Goal: Information Seeking & Learning: Learn about a topic

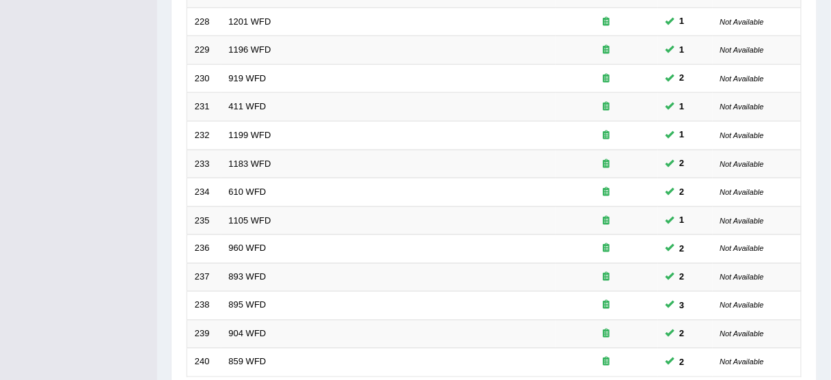
scroll to position [519, 0]
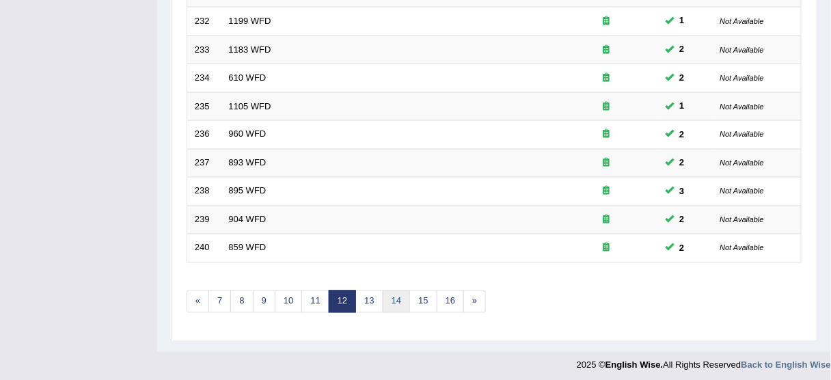
click at [388, 293] on link "14" at bounding box center [396, 301] width 27 height 23
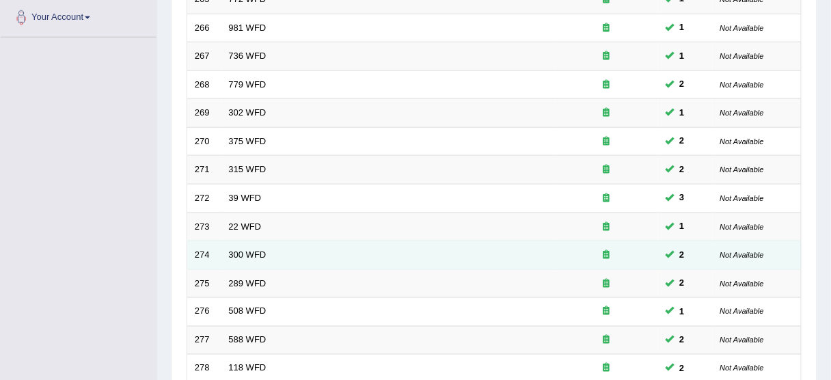
scroll to position [492, 0]
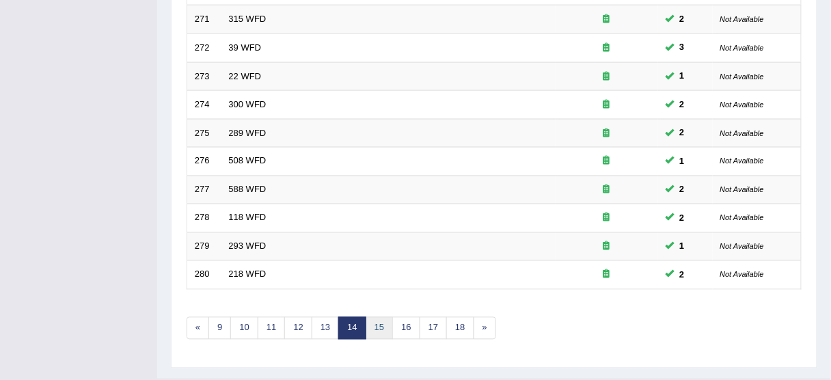
click at [384, 323] on link "15" at bounding box center [379, 328] width 27 height 23
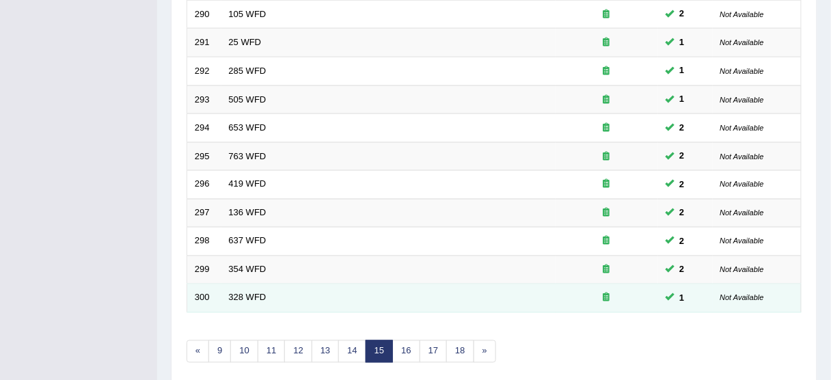
scroll to position [519, 0]
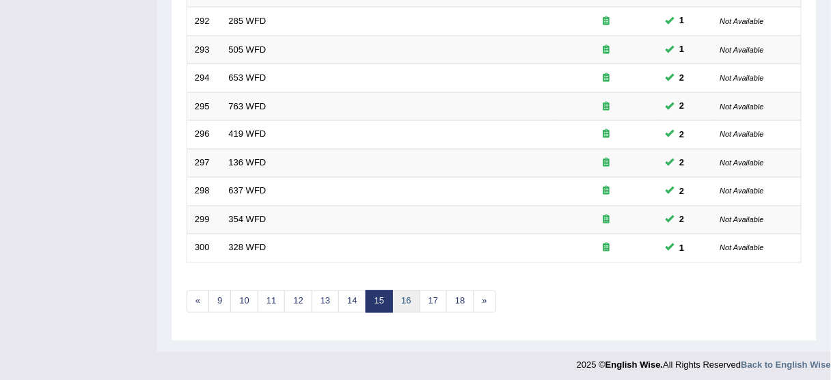
click at [402, 304] on link "16" at bounding box center [405, 301] width 27 height 23
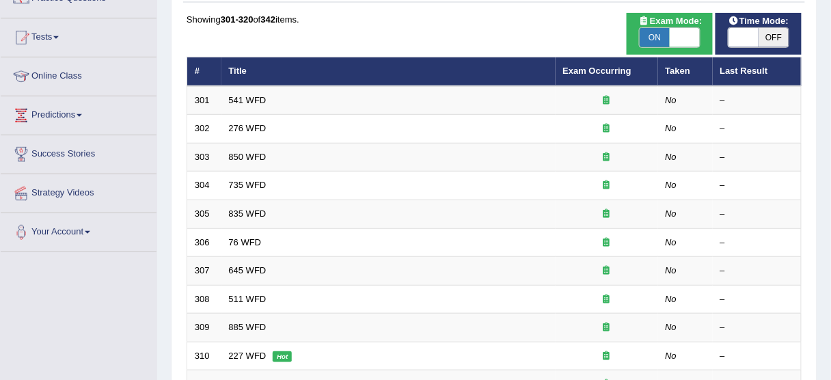
scroll to position [109, 0]
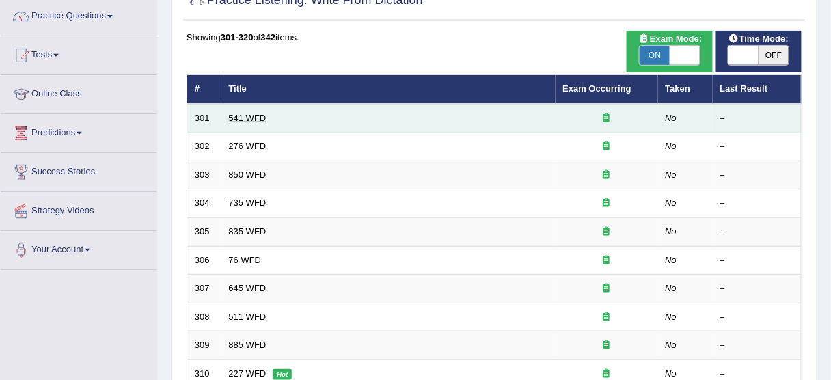
click at [249, 113] on link "541 WFD" at bounding box center [248, 118] width 38 height 10
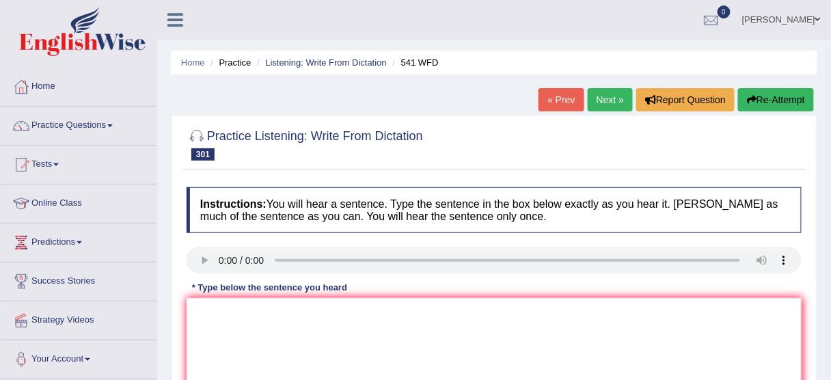
click at [495, 128] on div at bounding box center [494, 144] width 615 height 42
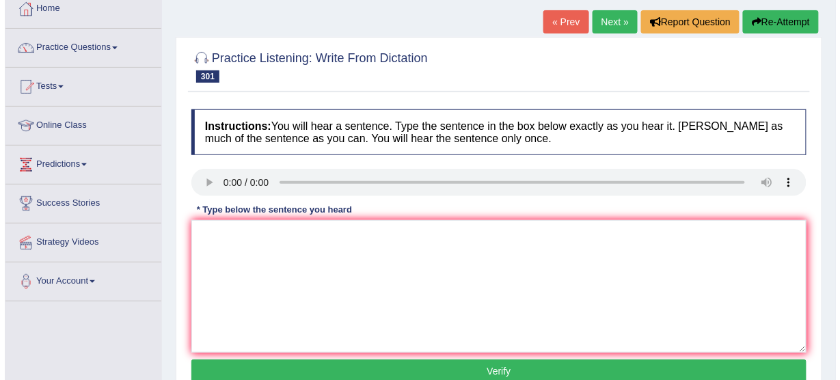
scroll to position [109, 0]
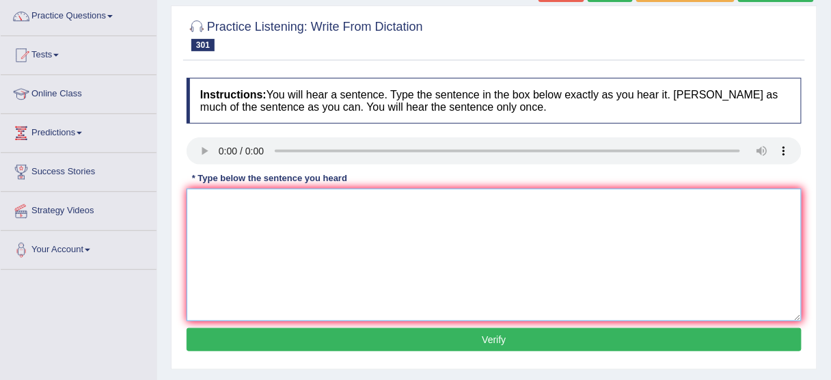
click at [225, 288] on textarea at bounding box center [494, 255] width 615 height 133
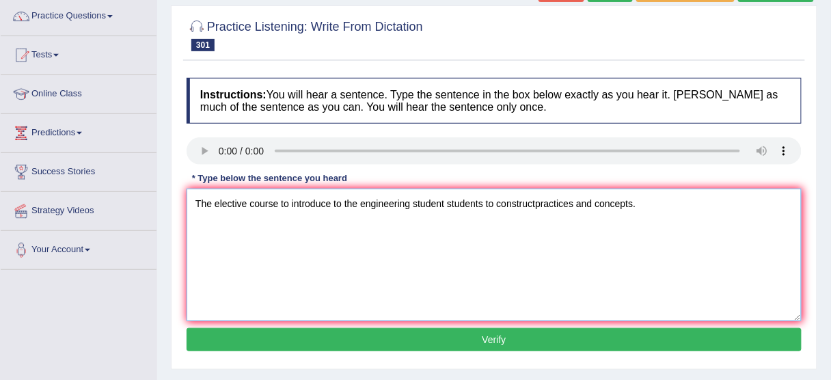
click at [534, 198] on textarea "The elective course to introduce to the engineering student students to constru…" at bounding box center [494, 255] width 615 height 133
click at [280, 201] on textarea "The elective course to introduce to the engineering student students to constru…" at bounding box center [494, 255] width 615 height 133
click at [522, 202] on textarea "The elective course courses to introduce to the engineering student students to…" at bounding box center [494, 255] width 615 height 133
click at [688, 200] on textarea "The elective course courses to introduce to the engineering student students in…" at bounding box center [494, 255] width 615 height 133
type textarea "The elective course courses to introduce to the engineering student students in…"
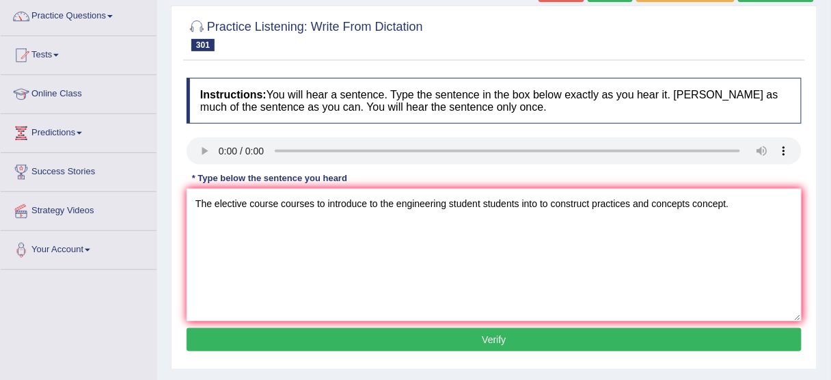
click at [600, 340] on button "Verify" at bounding box center [494, 339] width 615 height 23
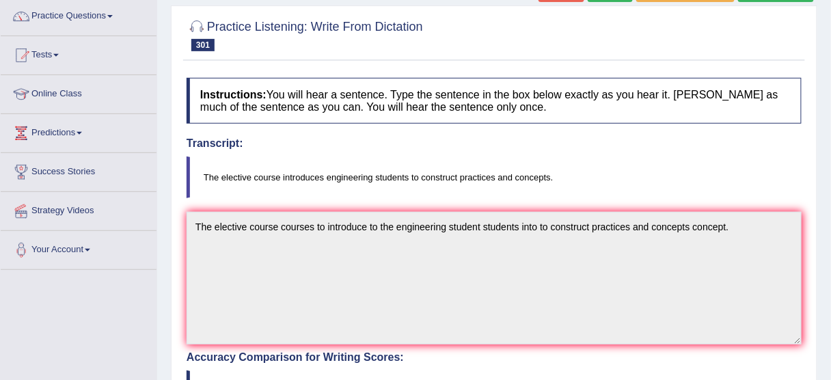
scroll to position [55, 0]
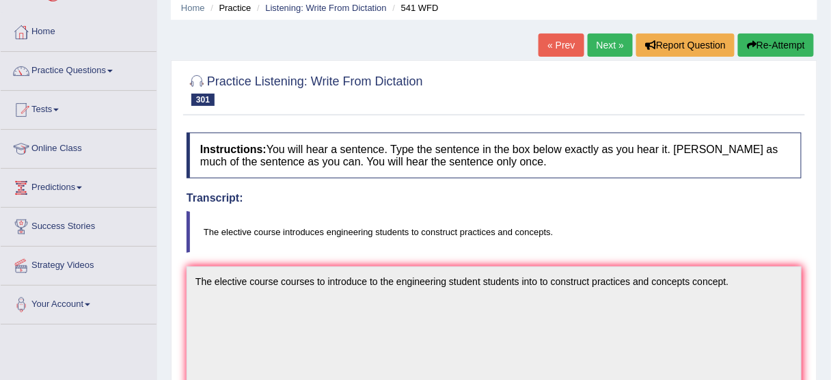
click at [802, 41] on button "Re-Attempt" at bounding box center [776, 44] width 76 height 23
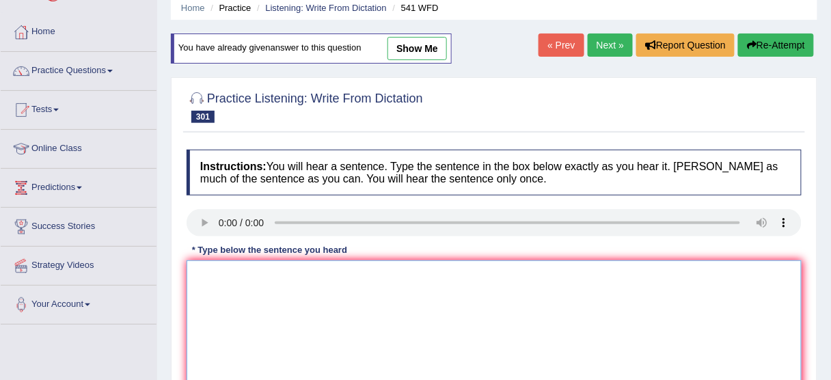
click at [241, 289] on textarea at bounding box center [494, 326] width 615 height 133
click at [325, 270] on textarea "The elective course introduces students to construct" at bounding box center [494, 326] width 615 height 133
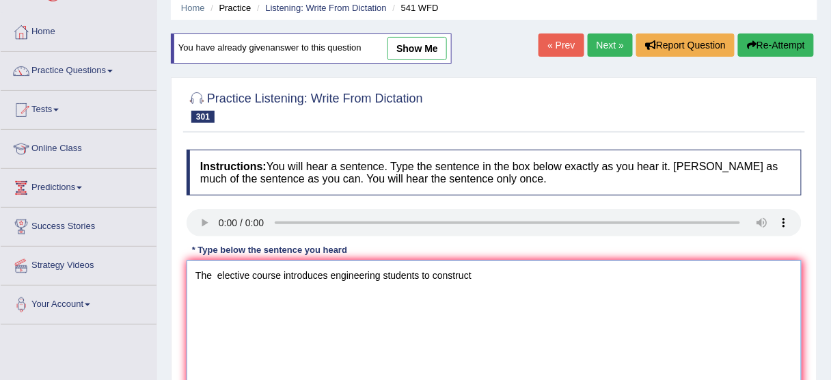
click at [485, 271] on textarea "The elective course introduces engineering students to construct" at bounding box center [494, 326] width 615 height 133
click at [214, 273] on textarea "The elective course introduces engineering students to construct to the practic…" at bounding box center [494, 326] width 615 height 133
click at [281, 271] on textarea "The elective course introduces engineering students to construct to the practic…" at bounding box center [494, 326] width 615 height 133
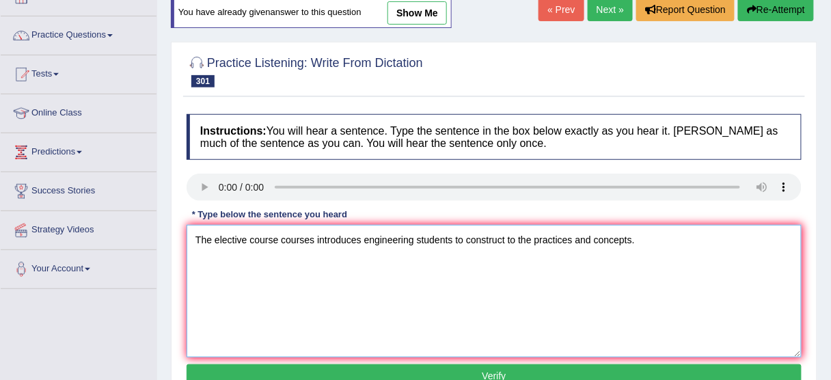
scroll to position [109, 0]
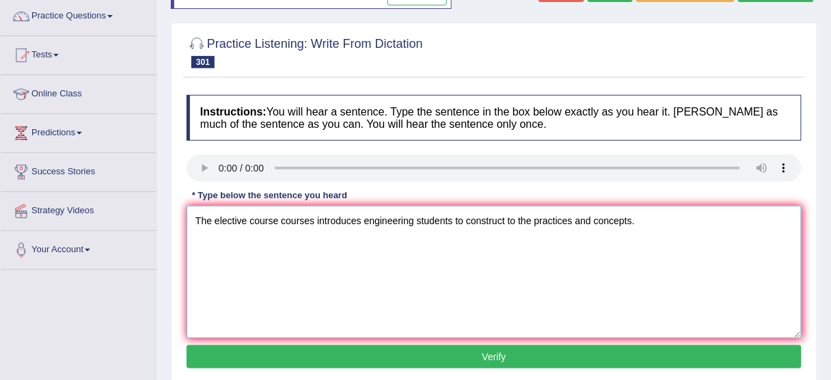
type textarea "The elective course courses introduces engineering students to construct to the…"
click at [416, 349] on button "Verify" at bounding box center [494, 356] width 615 height 23
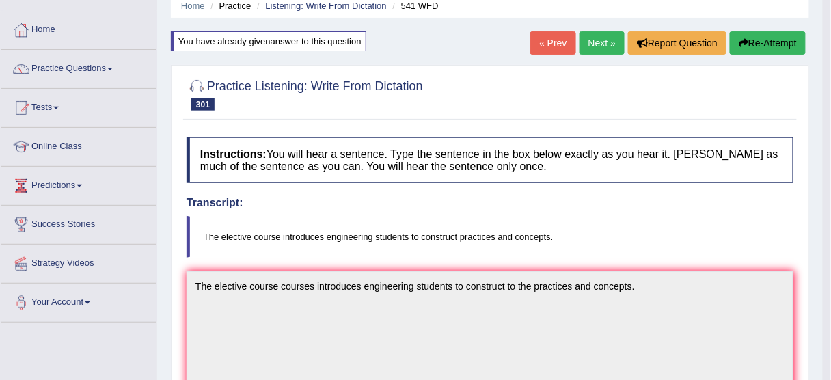
scroll to position [55, 0]
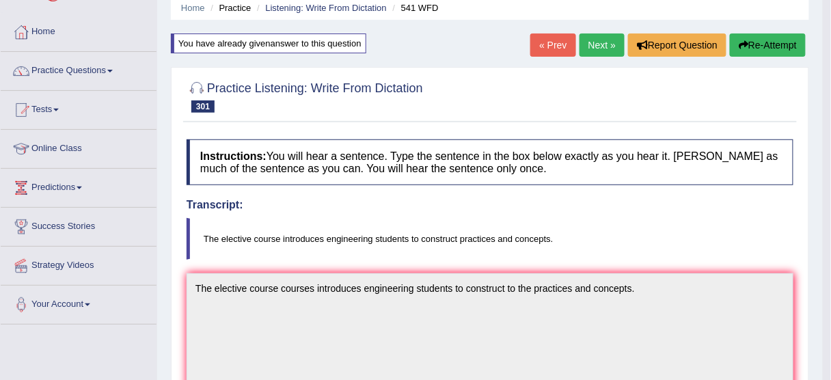
click at [595, 45] on link "Next »" at bounding box center [602, 44] width 45 height 23
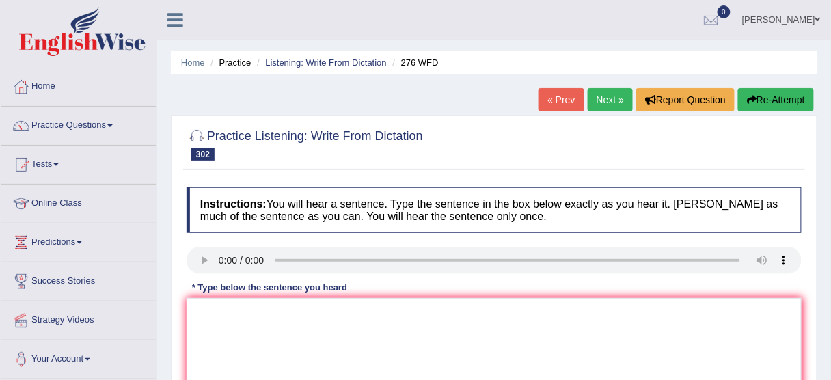
click at [613, 100] on link "Next »" at bounding box center [610, 99] width 45 height 23
click at [234, 323] on textarea at bounding box center [494, 364] width 615 height 133
click at [217, 309] on textarea "This class will locate the structure of the essay." at bounding box center [494, 364] width 615 height 133
click at [283, 312] on textarea "This class will locate the structure of the essay." at bounding box center [494, 364] width 615 height 133
click at [352, 315] on textarea "This class will locate the structure of the essay." at bounding box center [494, 364] width 615 height 133
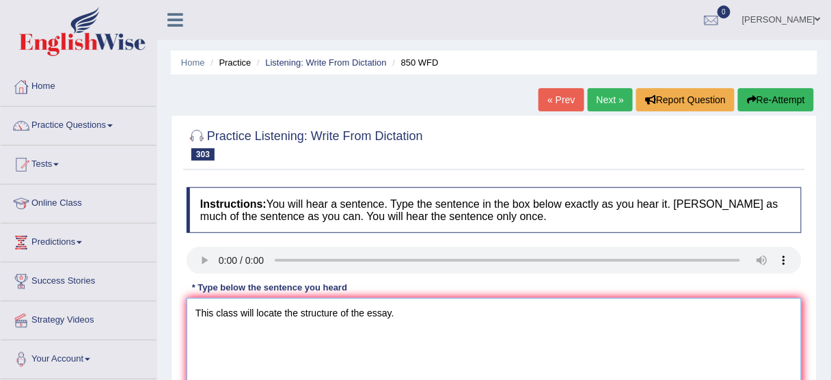
click at [340, 315] on textarea "This class will locate the structure of the essay." at bounding box center [494, 364] width 615 height 133
click at [436, 306] on textarea "This class will locate the structure structures of the essay." at bounding box center [494, 364] width 615 height 133
click at [439, 306] on textarea "This class will locate the structure structures of the essayessays." at bounding box center [494, 364] width 615 height 133
click at [500, 332] on textarea "This class will locate the structure structures of the essay essays." at bounding box center [494, 364] width 615 height 133
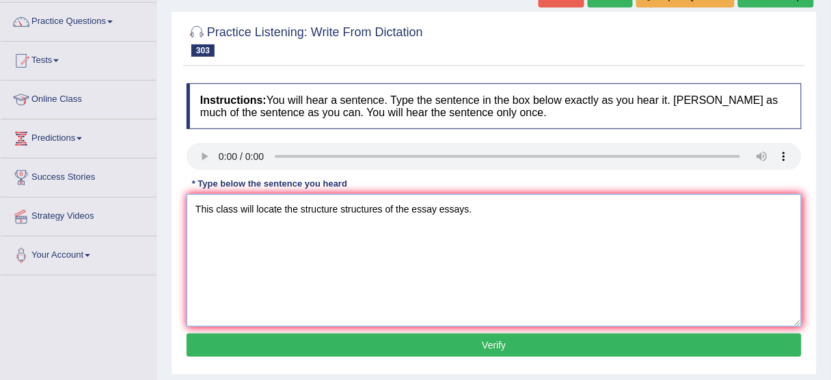
scroll to position [109, 0]
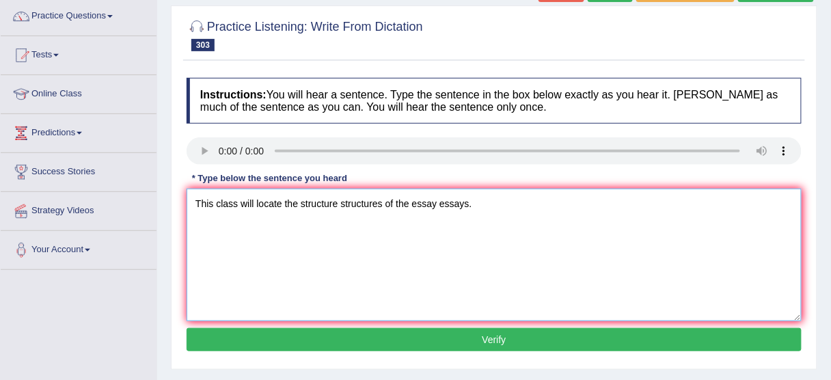
click at [284, 198] on textarea "This class will locate the structure structures of the essay essays." at bounding box center [494, 255] width 615 height 133
type textarea "This class will locate the structure structures of the essay essays."
click at [386, 348] on button "Verify" at bounding box center [494, 339] width 615 height 23
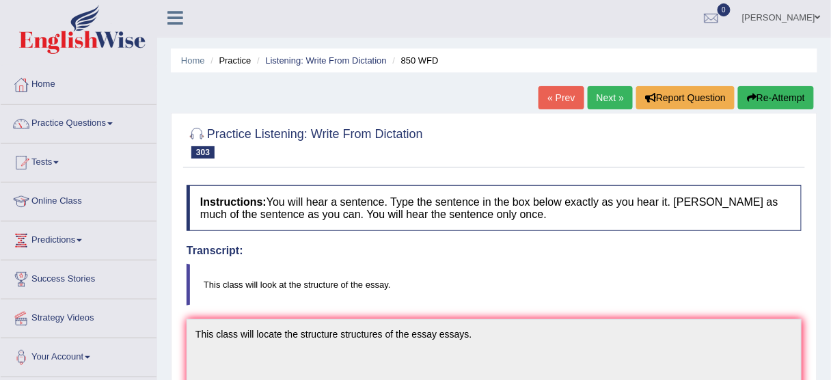
scroll to position [0, 0]
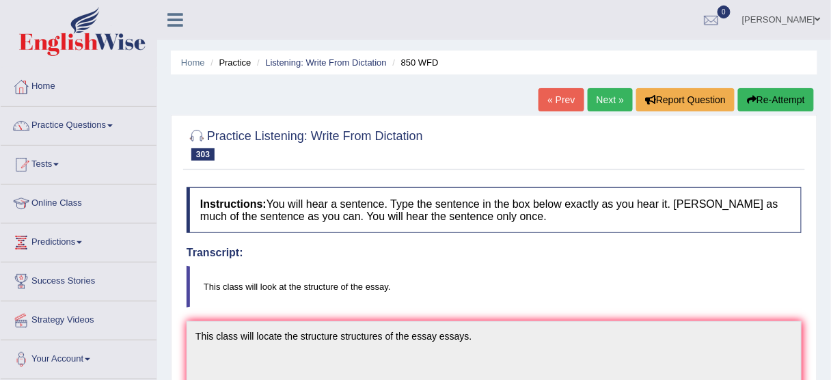
click at [774, 100] on button "Re-Attempt" at bounding box center [776, 99] width 76 height 23
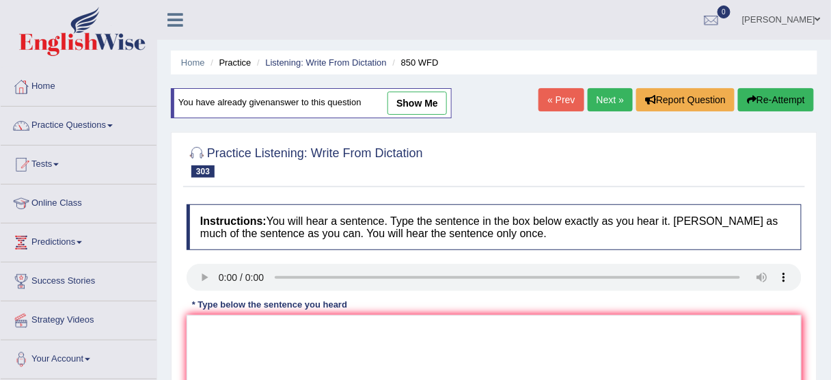
click at [623, 107] on link "Next »" at bounding box center [610, 99] width 45 height 23
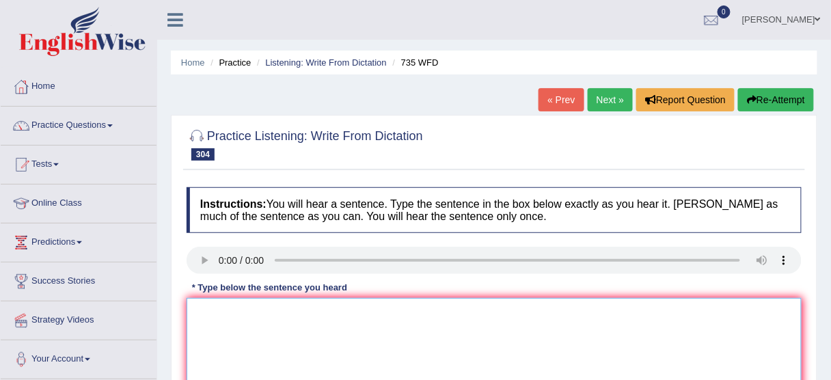
click at [241, 304] on textarea at bounding box center [494, 364] width 615 height 133
click at [346, 310] on textarea "The history of the university is longer been interested one." at bounding box center [494, 364] width 615 height 133
click at [352, 310] on textarea "The history of the university is longer been interested one." at bounding box center [494, 364] width 615 height 133
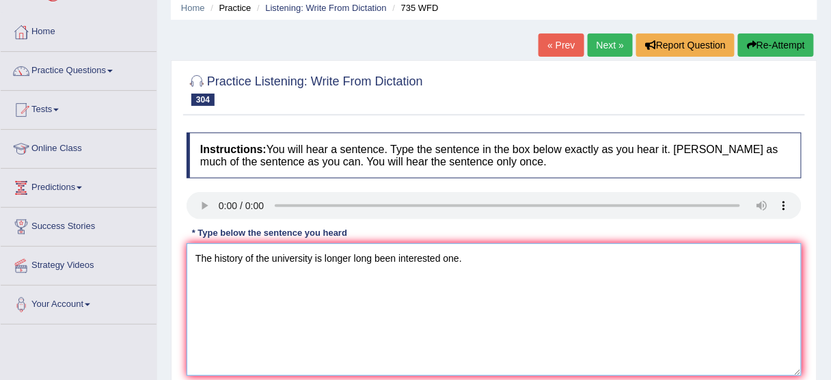
scroll to position [164, 0]
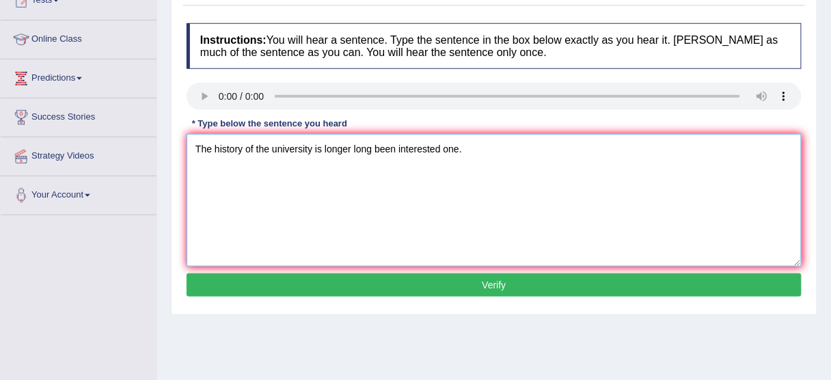
type textarea "The history of the university is longer long been interested one."
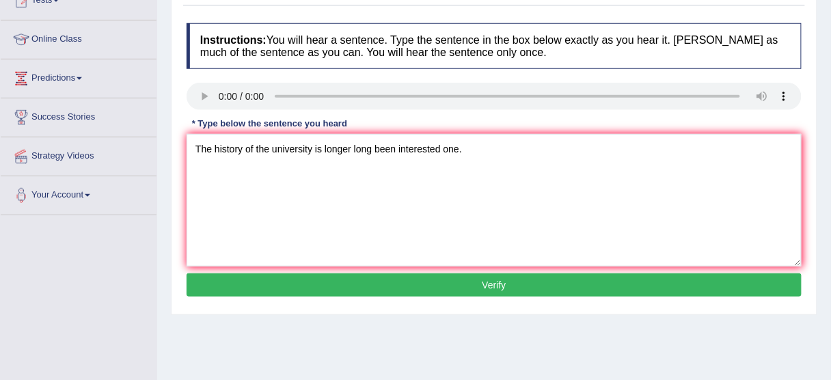
click at [424, 283] on button "Verify" at bounding box center [494, 284] width 615 height 23
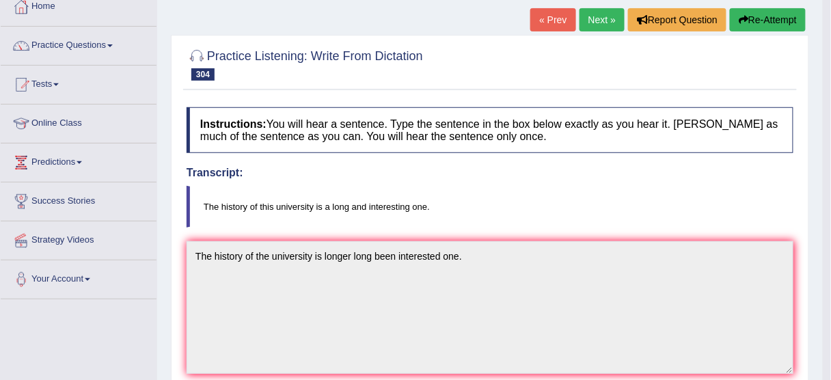
scroll to position [55, 0]
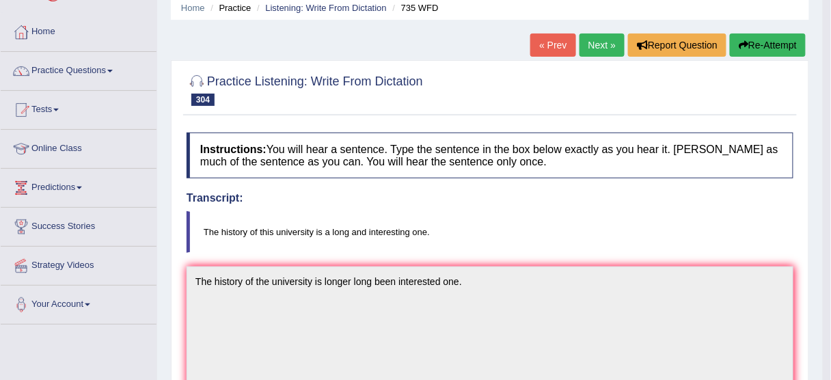
click at [746, 42] on button "Re-Attempt" at bounding box center [768, 44] width 76 height 23
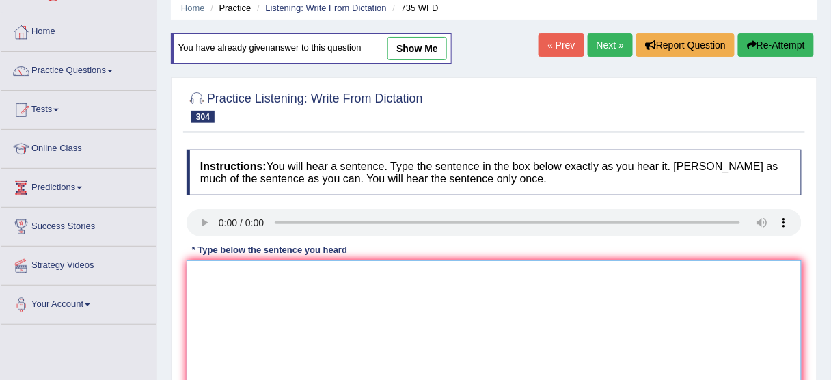
click at [273, 290] on textarea at bounding box center [494, 326] width 615 height 133
click at [272, 268] on textarea "The history of the university" at bounding box center [494, 326] width 615 height 133
click at [387, 273] on textarea "The history of the this university" at bounding box center [494, 326] width 615 height 133
click at [423, 269] on textarea "The history of the this university is long and interested one." at bounding box center [494, 326] width 615 height 133
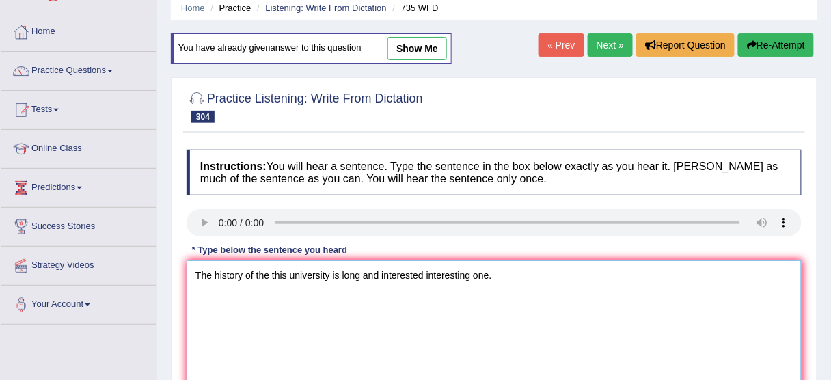
click at [341, 269] on textarea "The history of the this university is long and interested interesting one." at bounding box center [494, 326] width 615 height 133
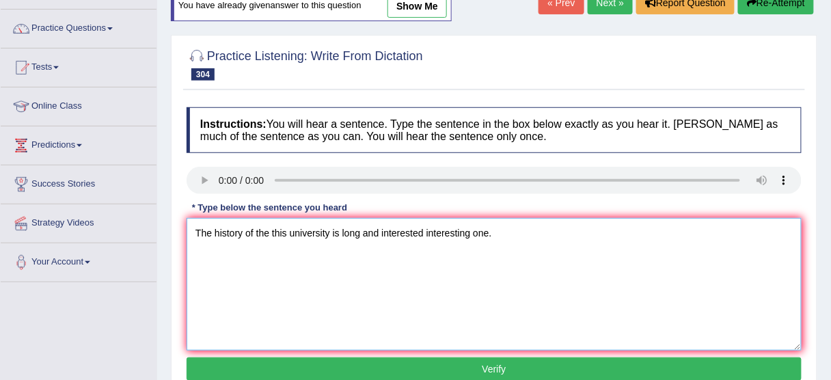
scroll to position [109, 0]
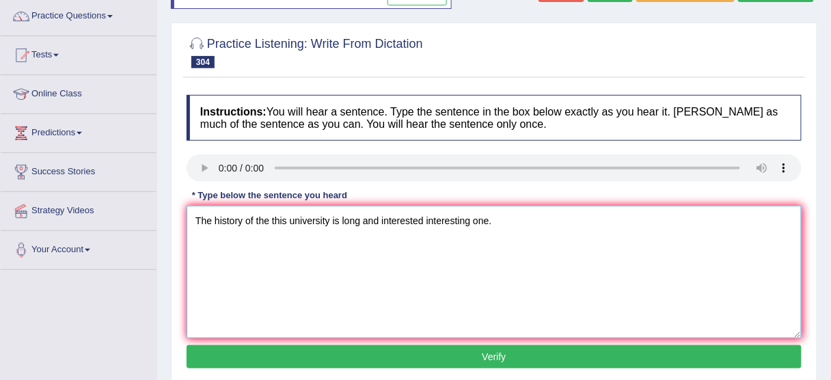
type textarea "The history of the this university is long and interested interesting one."
click at [421, 352] on button "Verify" at bounding box center [494, 356] width 615 height 23
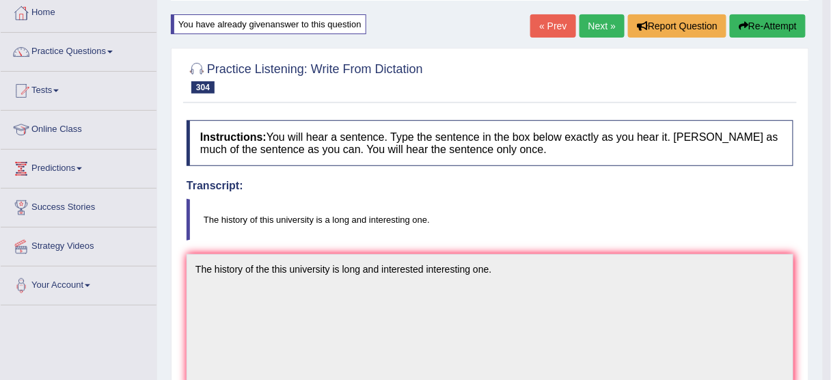
scroll to position [0, 0]
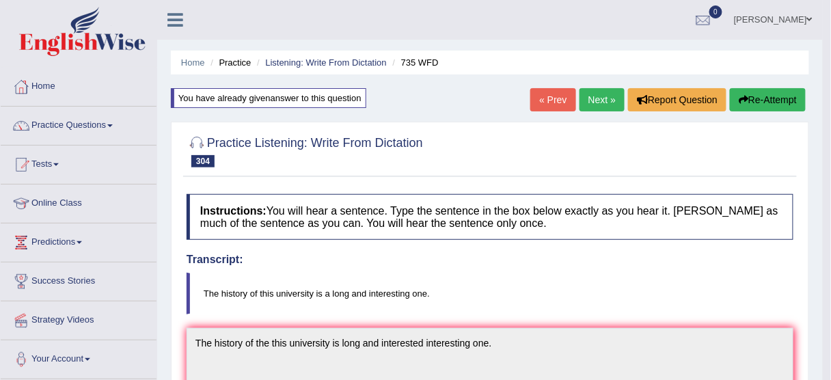
click at [593, 101] on link "Next »" at bounding box center [602, 99] width 45 height 23
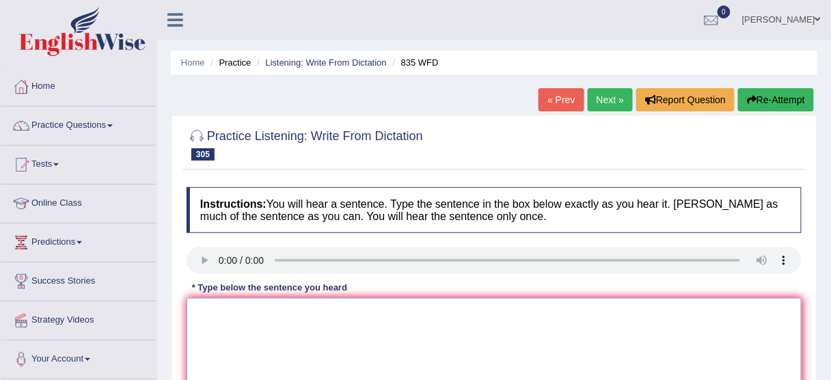
click at [223, 334] on textarea at bounding box center [494, 364] width 615 height 133
click at [192, 338] on textarea "We can consider any increase no price in this case." at bounding box center [494, 364] width 615 height 133
click at [224, 315] on textarea "We can consider any increase no price in this case." at bounding box center [494, 364] width 615 height 133
click at [243, 312] on textarea "We can can't consider any increase no price in this case." at bounding box center [494, 364] width 615 height 133
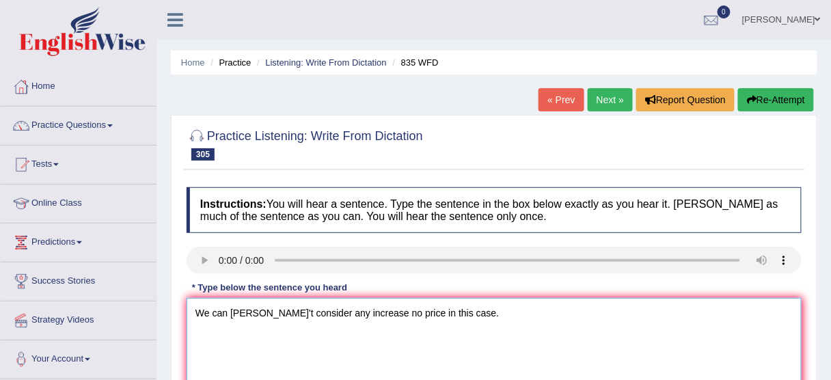
click at [318, 309] on textarea "We can [PERSON_NAME]'t consider any increase no price in this case." at bounding box center [494, 364] width 615 height 133
click at [353, 314] on textarea "We can [PERSON_NAME]'t consider any increase no price in this case." at bounding box center [494, 364] width 615 height 133
click at [353, 315] on textarea "We can [PERSON_NAME]'t consider any increase and no price in this case." at bounding box center [494, 364] width 615 height 133
click at [383, 309] on textarea "We can [PERSON_NAME]'t consider any increase and no price in this case." at bounding box center [494, 364] width 615 height 133
click at [385, 309] on textarea "We can [PERSON_NAME]'t consider any increase and noin price in this case." at bounding box center [494, 364] width 615 height 133
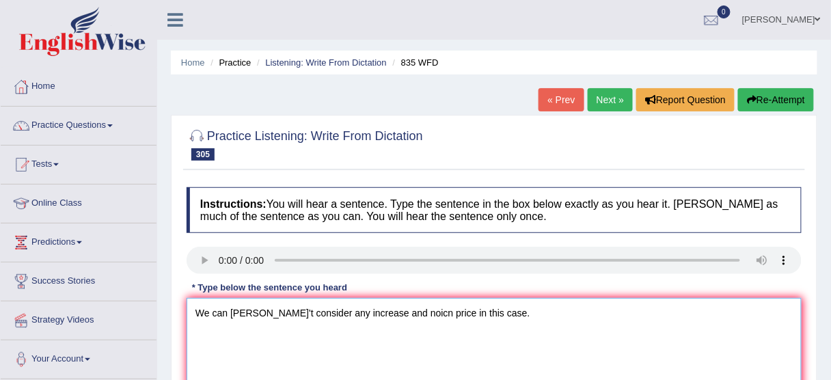
click at [381, 308] on textarea "We can [PERSON_NAME]'t consider any increase and noicn price in this case." at bounding box center [494, 364] width 615 height 133
click at [385, 306] on textarea "We can [PERSON_NAME]'t consider any increase and noicn price in this case." at bounding box center [494, 364] width 615 height 133
click at [381, 307] on textarea "We can [PERSON_NAME]'t consider any increase and noicn price in this case." at bounding box center [494, 364] width 615 height 133
click at [394, 308] on textarea "We can [PERSON_NAME]'t consider any increase and no icn price in this case." at bounding box center [494, 364] width 615 height 133
click at [392, 308] on textarea "We can cann't consider any increase and no icn price in this case." at bounding box center [494, 364] width 615 height 133
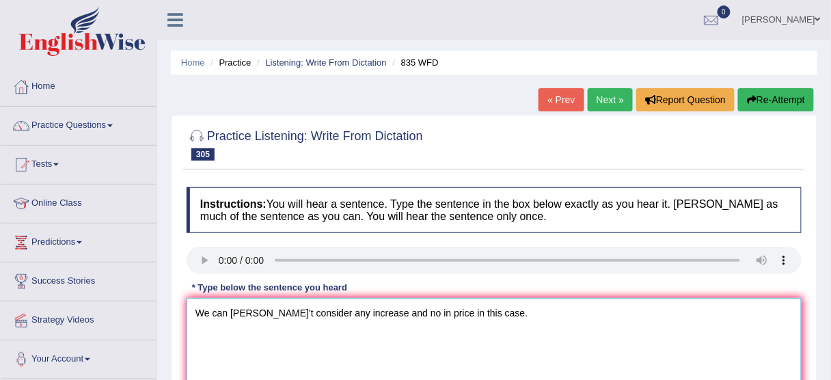
click at [399, 309] on textarea "We can cann't consider any increase and no in price in this case." at bounding box center [494, 364] width 615 height 133
click at [394, 310] on textarea "We can cann't consider any increase and no in price in this case." at bounding box center [494, 364] width 615 height 133
click at [374, 312] on textarea "We can cann't consider any increase and no in price in this case." at bounding box center [494, 364] width 615 height 133
click at [403, 308] on textarea "We can cann't consider any increase and in no in price in this case." at bounding box center [494, 364] width 615 height 133
click at [464, 303] on textarea "We can cann't consider any increase and in no price in this case." at bounding box center [494, 364] width 615 height 133
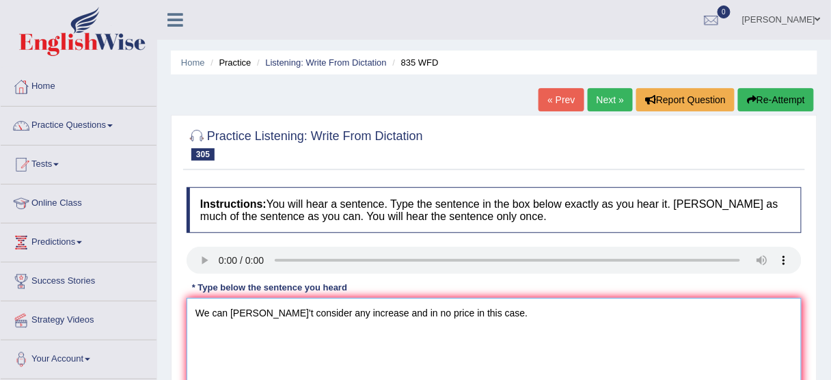
click at [470, 307] on textarea "We can cann't consider any increase and in no price in this case." at bounding box center [494, 364] width 615 height 133
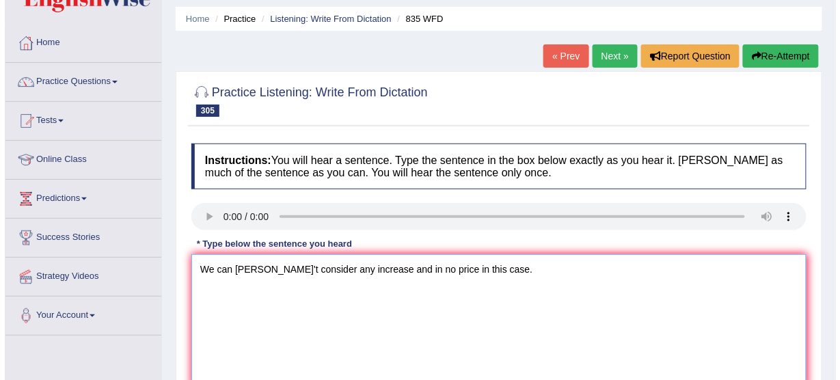
scroll to position [164, 0]
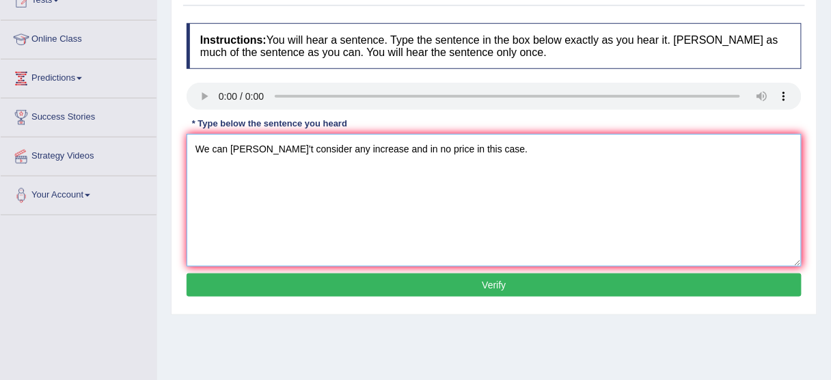
type textarea "We can cann't consider any increase and in no price in this case."
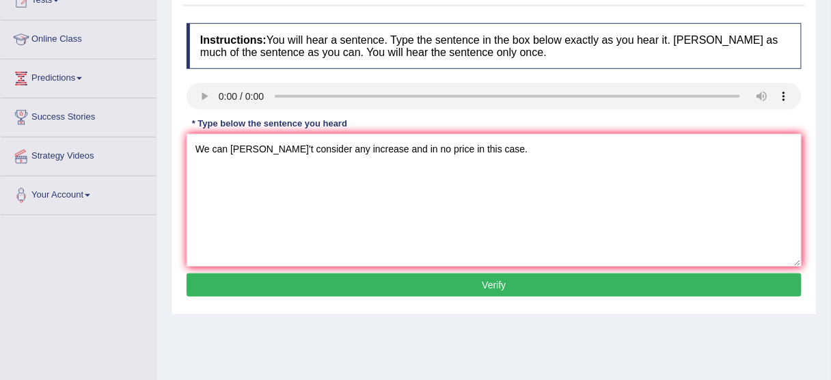
click at [487, 284] on button "Verify" at bounding box center [494, 284] width 615 height 23
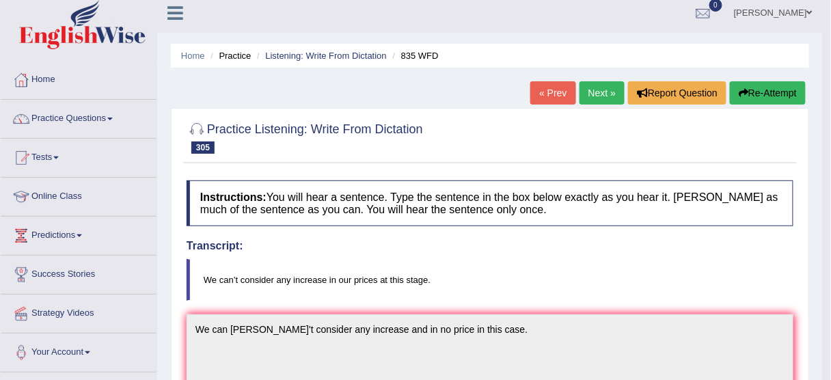
scroll to position [0, 0]
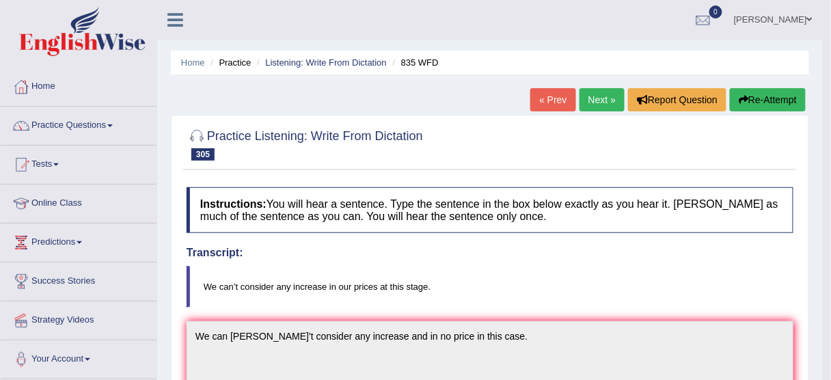
click at [784, 96] on button "Re-Attempt" at bounding box center [768, 99] width 76 height 23
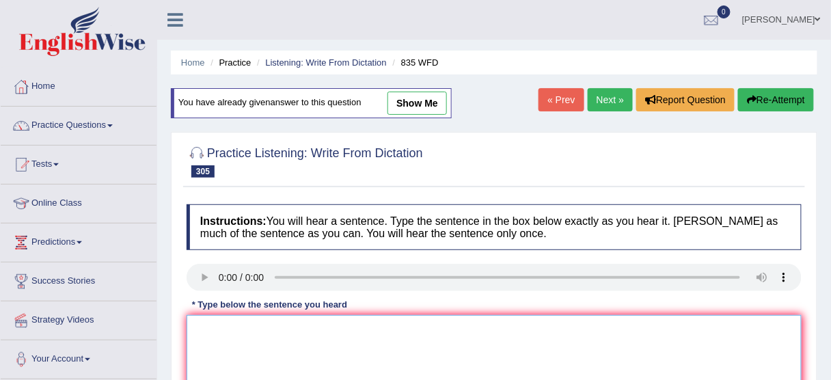
click at [306, 351] on textarea at bounding box center [494, 381] width 615 height 133
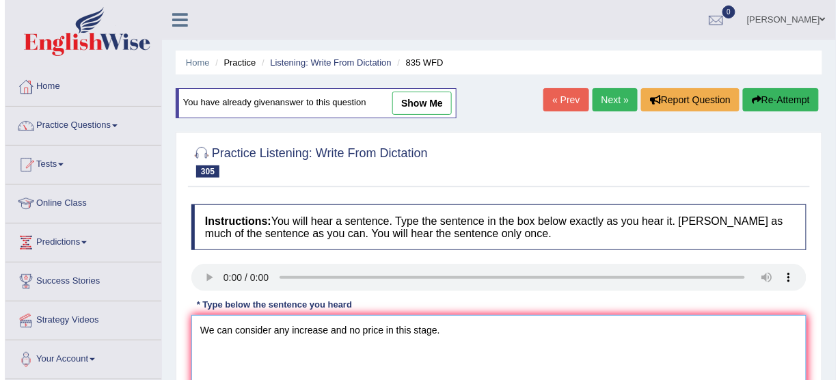
scroll to position [219, 0]
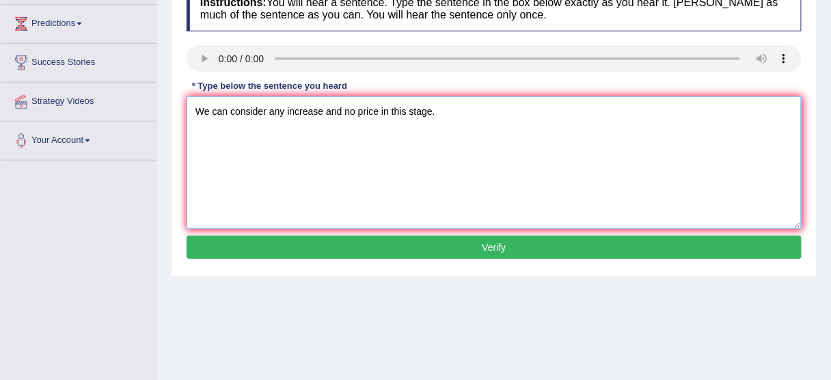
type textarea "We can consider any increase and no price in this stage."
click at [411, 243] on button "Verify" at bounding box center [494, 247] width 615 height 23
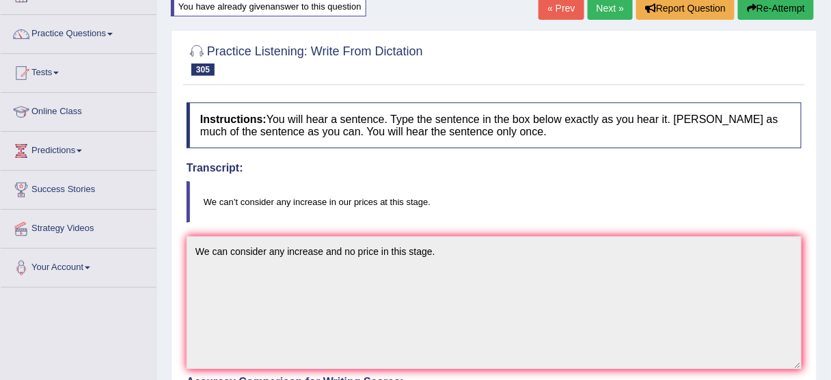
scroll to position [0, 0]
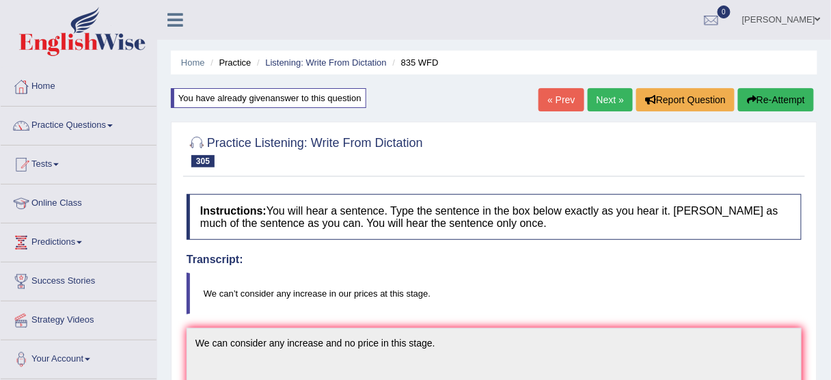
click at [787, 100] on button "Re-Attempt" at bounding box center [776, 99] width 76 height 23
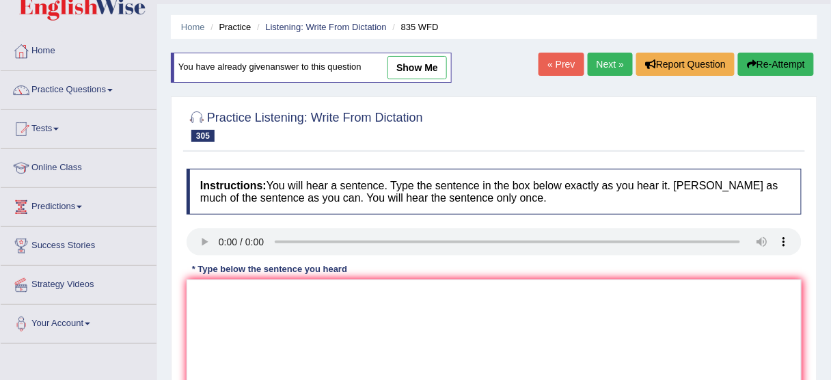
scroll to position [55, 0]
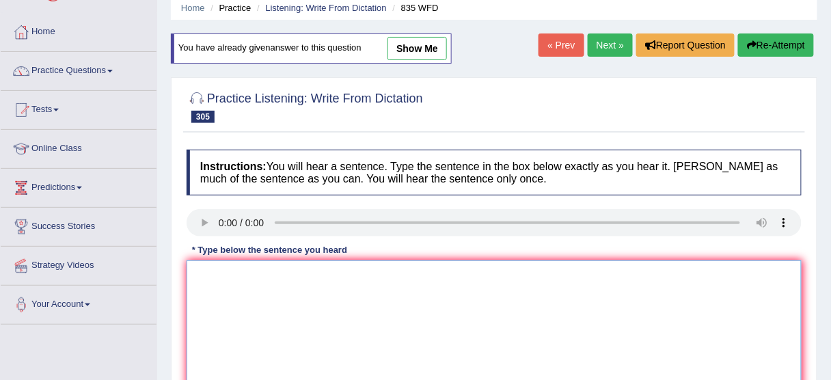
click at [284, 309] on textarea at bounding box center [494, 326] width 615 height 133
click at [230, 276] on textarea "We can consider an" at bounding box center [494, 326] width 615 height 133
click at [336, 285] on textarea "We can can't consider an" at bounding box center [494, 326] width 615 height 133
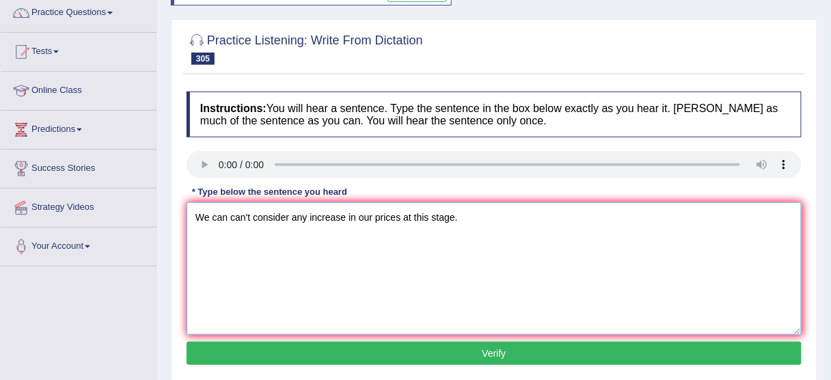
scroll to position [164, 0]
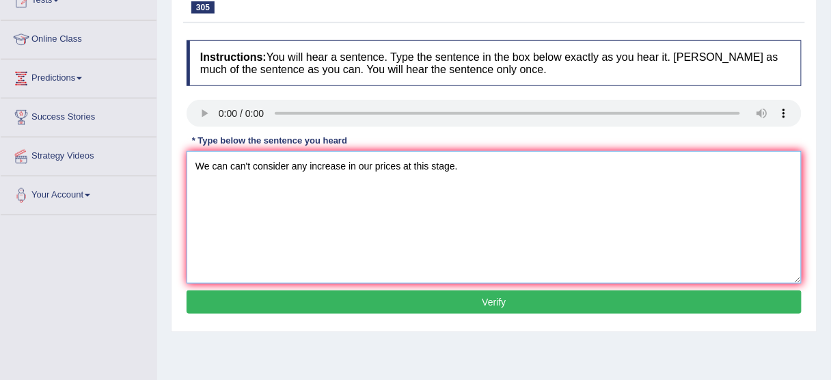
type textarea "We can can't consider any increase in our prices at this stage."
click at [488, 303] on button "Verify" at bounding box center [494, 301] width 615 height 23
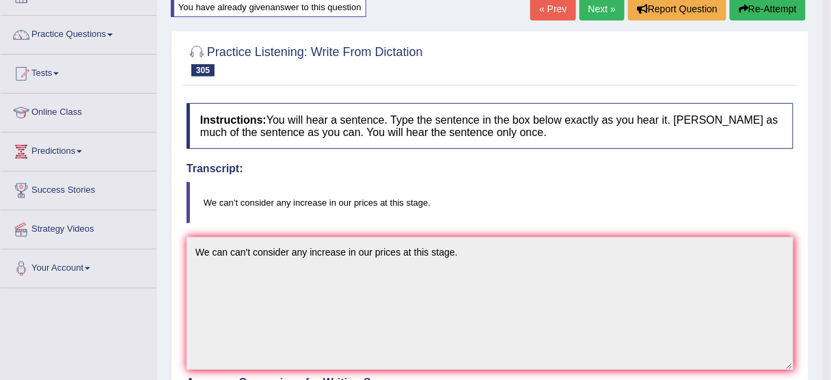
scroll to position [0, 0]
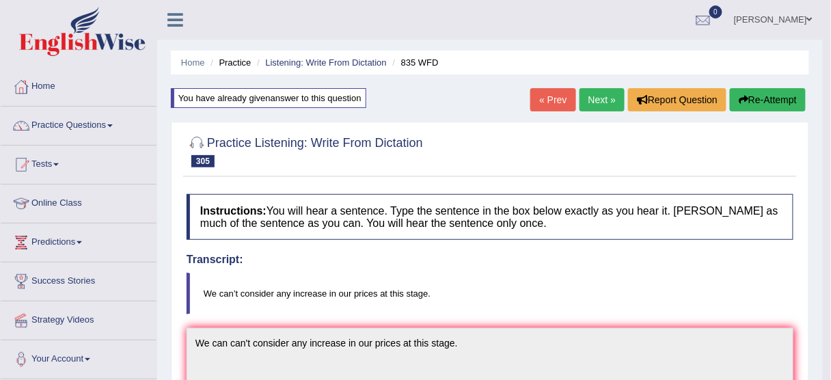
click at [588, 100] on link "Next »" at bounding box center [602, 99] width 45 height 23
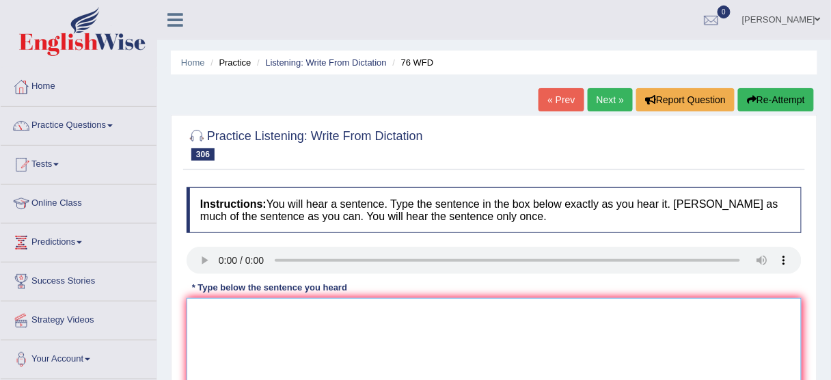
click at [235, 321] on textarea at bounding box center [494, 364] width 615 height 133
click at [219, 306] on textarea at bounding box center [494, 364] width 615 height 133
click at [217, 310] on textarea "Build in trust is not something cheat over night." at bounding box center [494, 364] width 615 height 133
click at [283, 308] on textarea "Build building in trust is not something cheat over night." at bounding box center [494, 364] width 615 height 133
drag, startPoint x: 305, startPoint y: 311, endPoint x: 317, endPoint y: 311, distance: 11.6
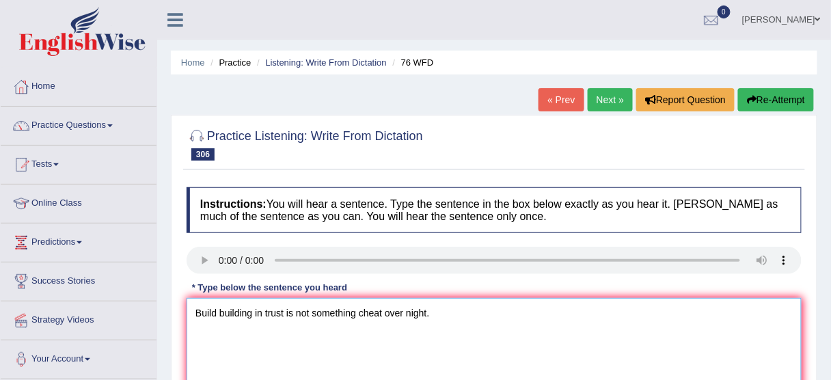
click at [306, 311] on textarea "Build building in trust is not something cheat over night." at bounding box center [494, 364] width 615 height 133
click at [345, 311] on textarea "Build building in trust is not something cheat over night." at bounding box center [494, 364] width 615 height 133
click at [381, 308] on textarea "Build building in trust is not something cheat over night." at bounding box center [494, 364] width 615 height 133
click at [426, 310] on textarea "Build building in trust is not something cheat over night." at bounding box center [494, 364] width 615 height 133
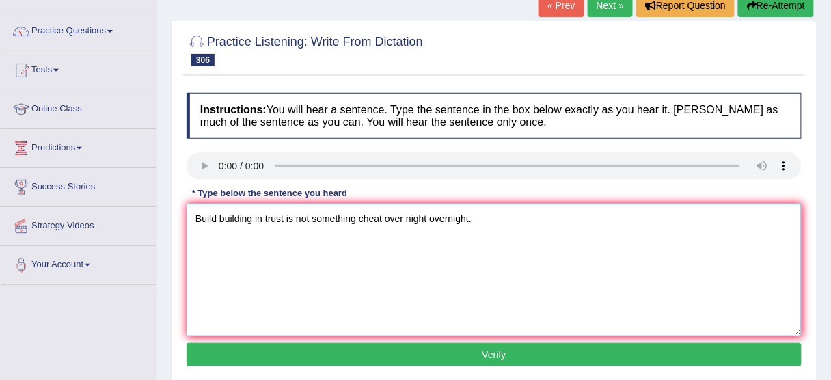
scroll to position [219, 0]
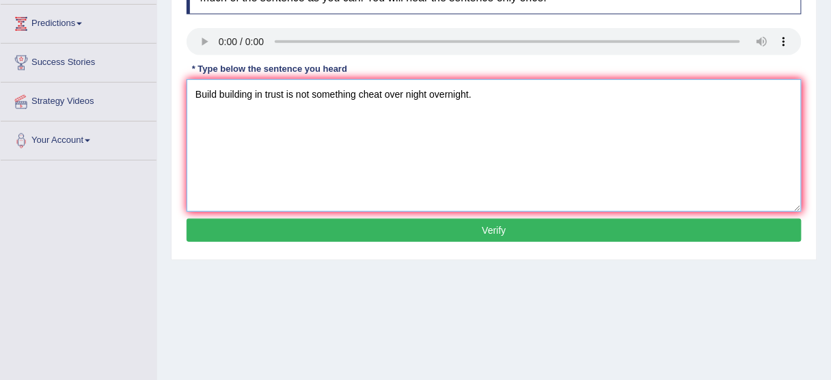
type textarea "Build building in trust is not something cheat over night overnight."
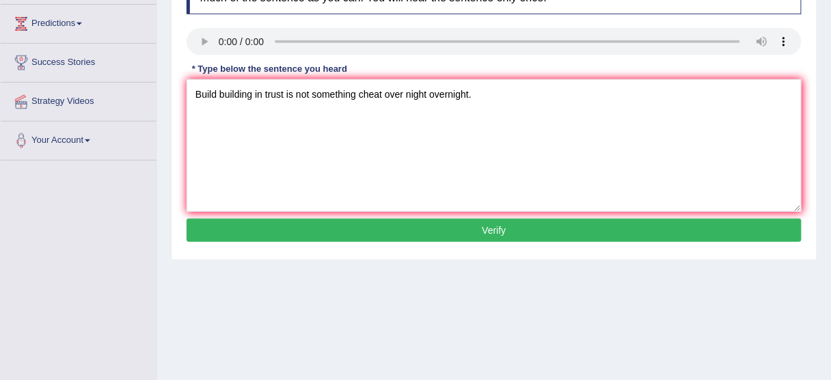
click at [423, 230] on button "Verify" at bounding box center [494, 230] width 615 height 23
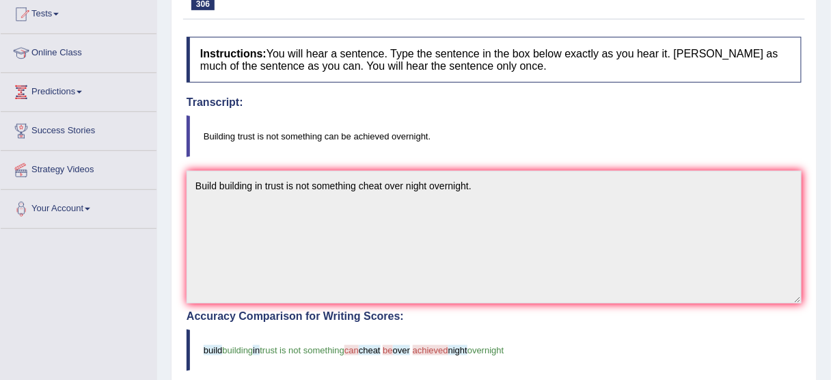
scroll to position [55, 0]
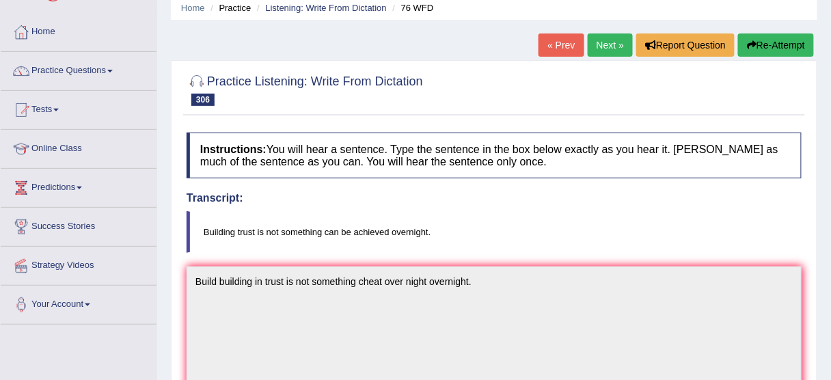
click at [759, 39] on button "Re-Attempt" at bounding box center [776, 44] width 76 height 23
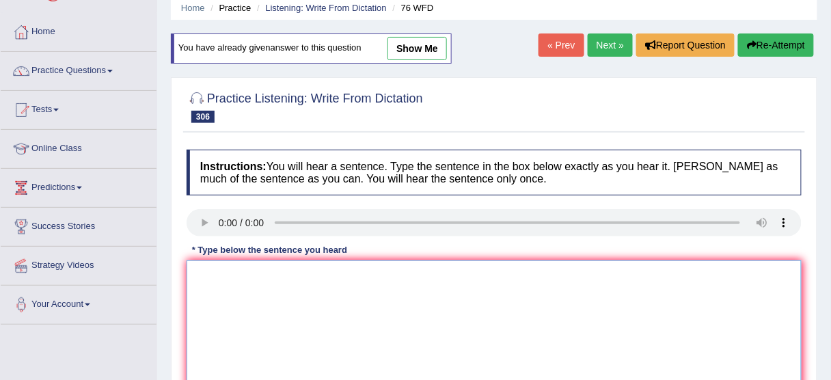
click at [268, 314] on textarea at bounding box center [494, 326] width 615 height 133
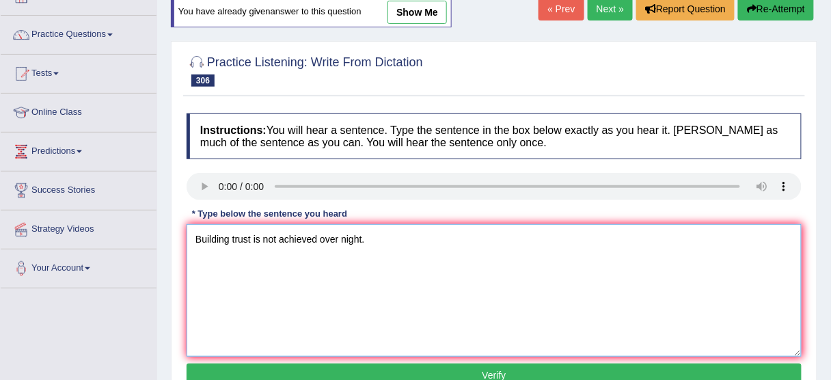
scroll to position [109, 0]
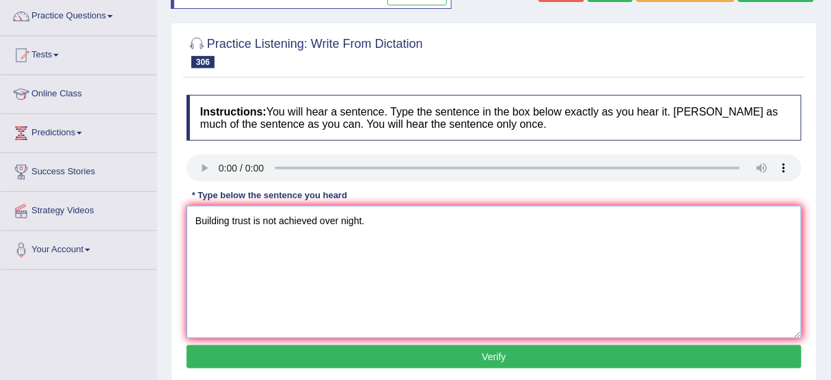
click at [361, 218] on textarea "Building trust is not achieved over night." at bounding box center [494, 272] width 615 height 133
type textarea "Building trust is not achieved over night overnight."
click at [464, 357] on button "Verify" at bounding box center [494, 356] width 615 height 23
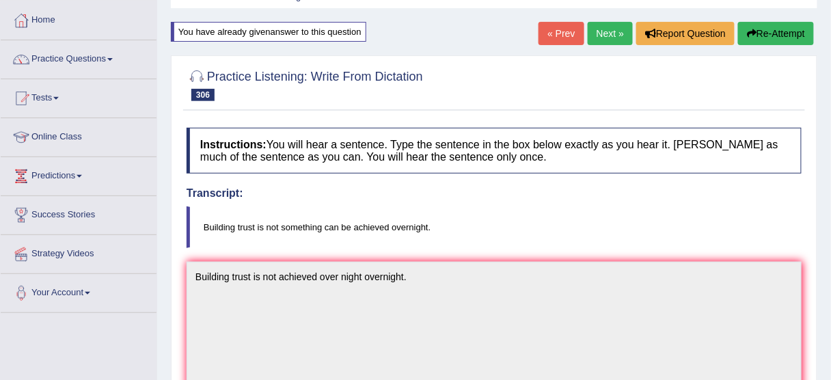
scroll to position [55, 0]
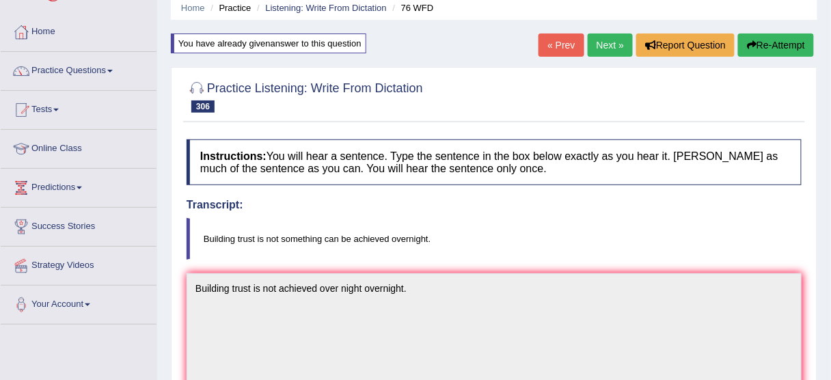
click at [767, 51] on button "Re-Attempt" at bounding box center [776, 44] width 76 height 23
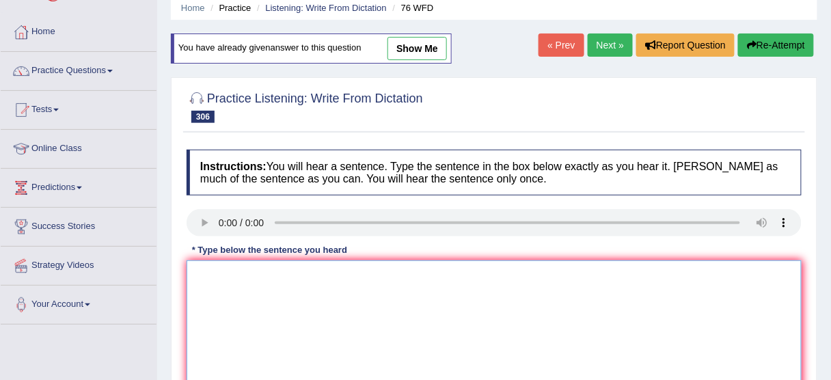
click at [244, 312] on textarea at bounding box center [494, 326] width 615 height 133
click at [419, 280] on textarea "Building trust is not something that can be achieved overnight." at bounding box center [494, 326] width 615 height 133
click at [441, 273] on textarea "Building trust is not something that can be achieved overnight." at bounding box center [494, 326] width 615 height 133
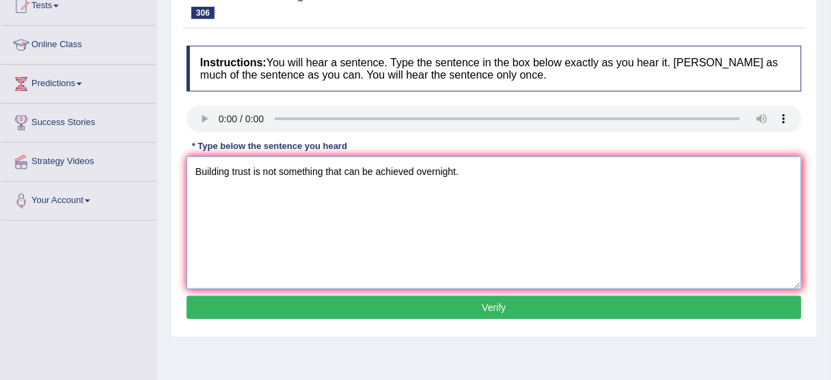
scroll to position [164, 0]
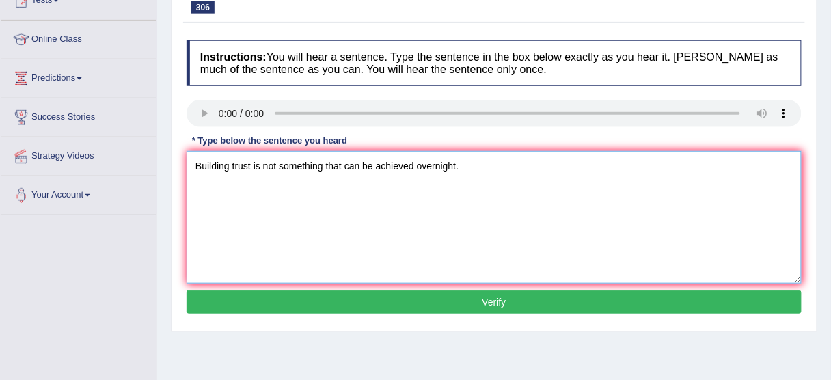
type textarea "Building trust is not something that can be achieved overnight."
click at [465, 295] on button "Verify" at bounding box center [494, 301] width 615 height 23
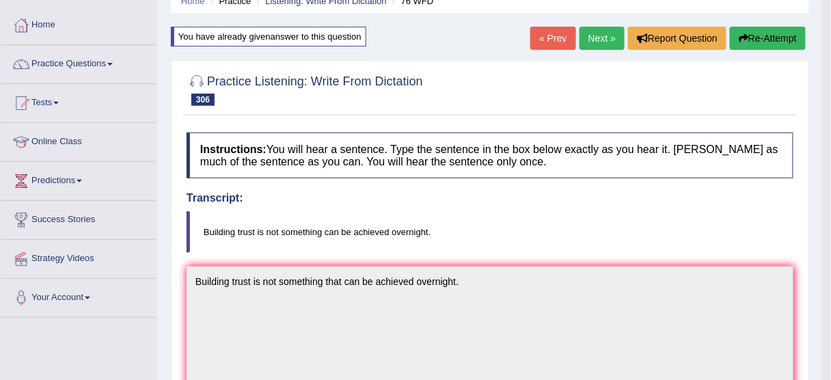
scroll to position [0, 0]
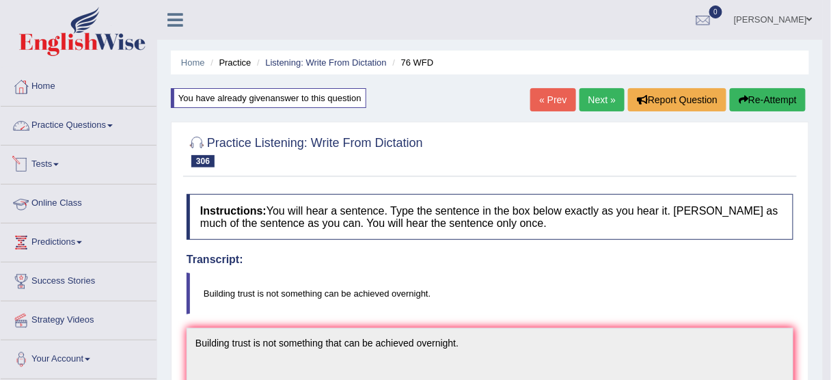
click at [72, 120] on link "Practice Questions" at bounding box center [79, 124] width 156 height 34
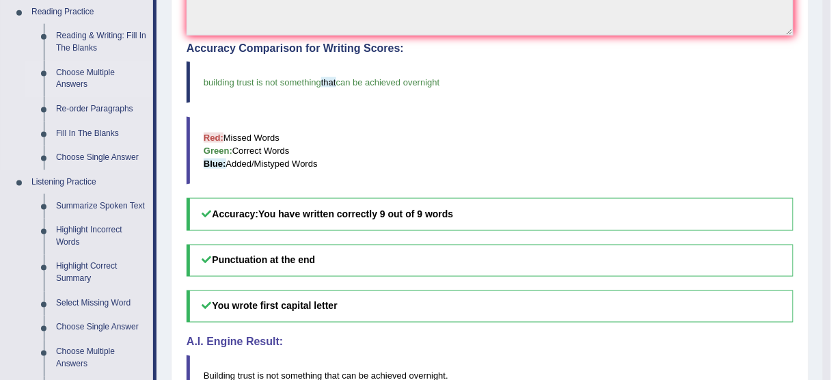
scroll to position [437, 0]
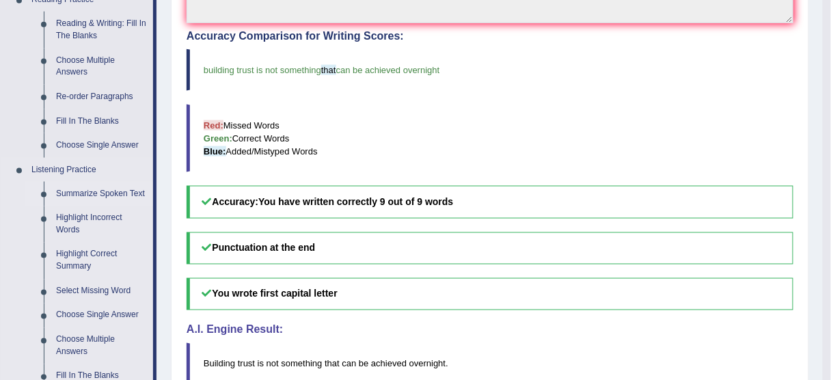
click at [95, 193] on link "Summarize Spoken Text" at bounding box center [101, 194] width 103 height 25
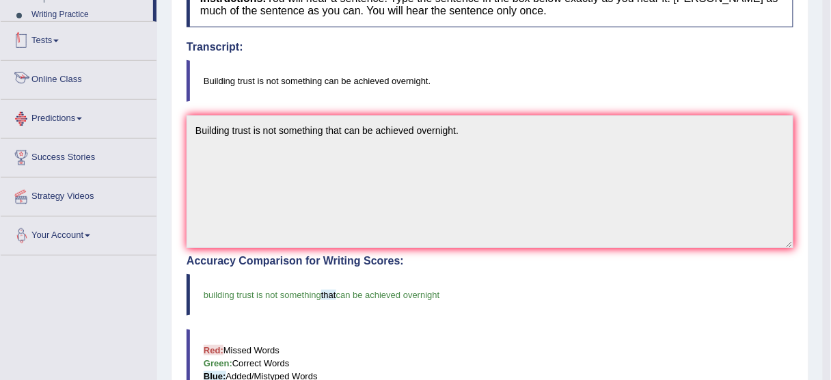
scroll to position [328, 0]
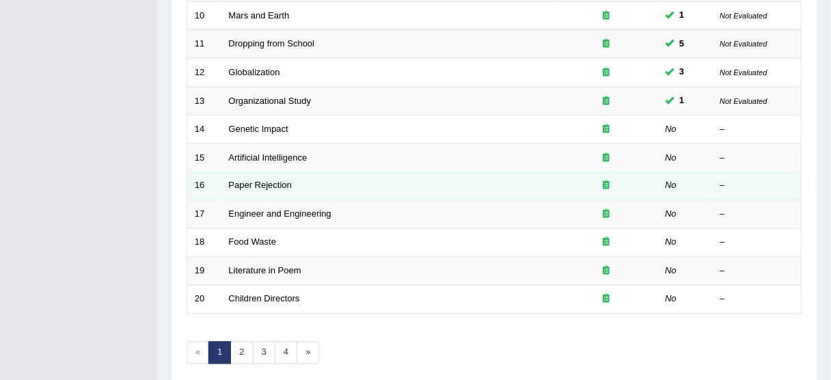
scroll to position [519, 0]
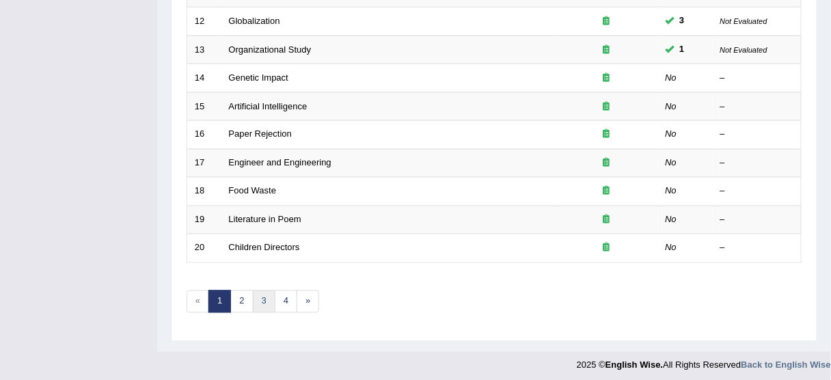
click at [262, 297] on link "3" at bounding box center [264, 301] width 23 height 23
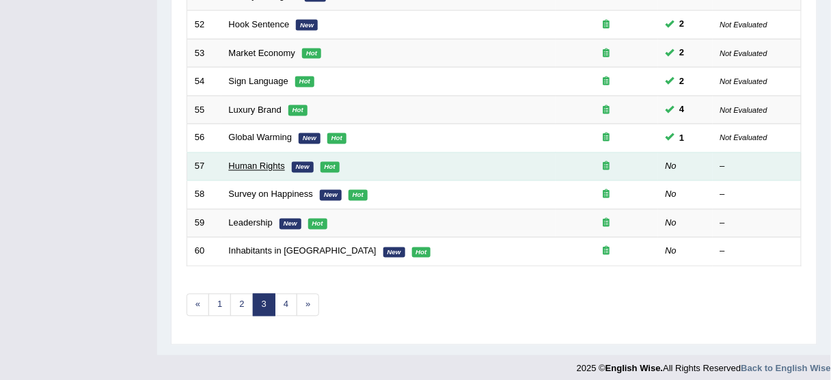
scroll to position [519, 0]
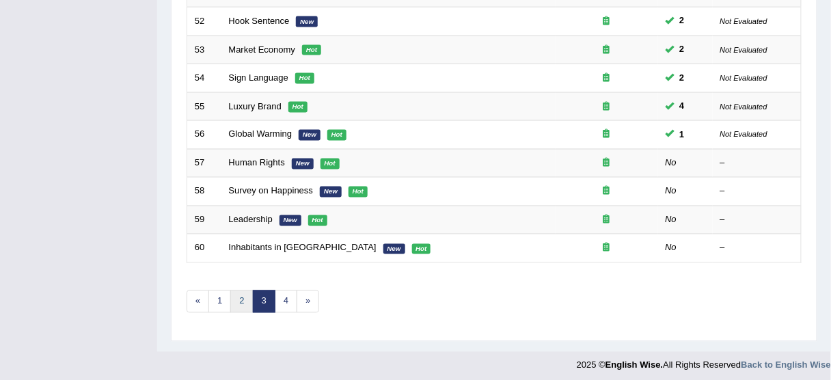
click at [241, 297] on link "2" at bounding box center [241, 301] width 23 height 23
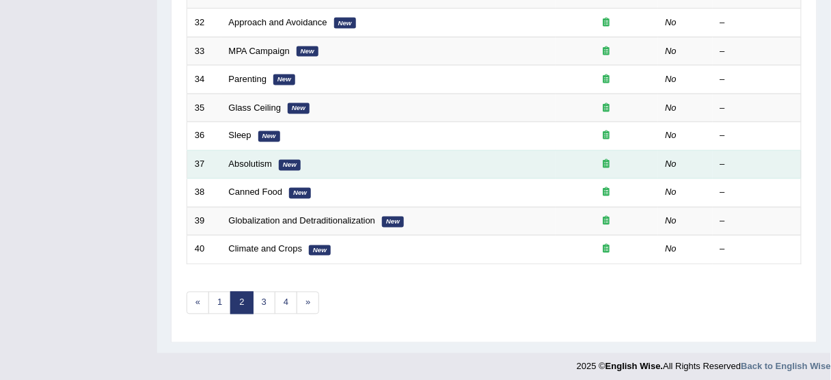
scroll to position [519, 0]
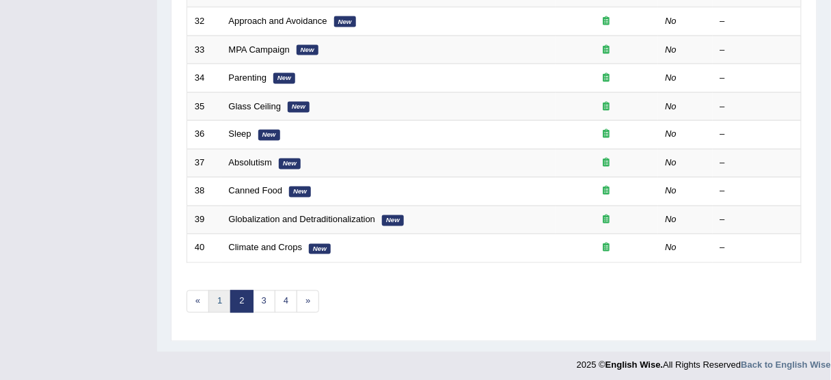
click at [219, 303] on link "1" at bounding box center [219, 301] width 23 height 23
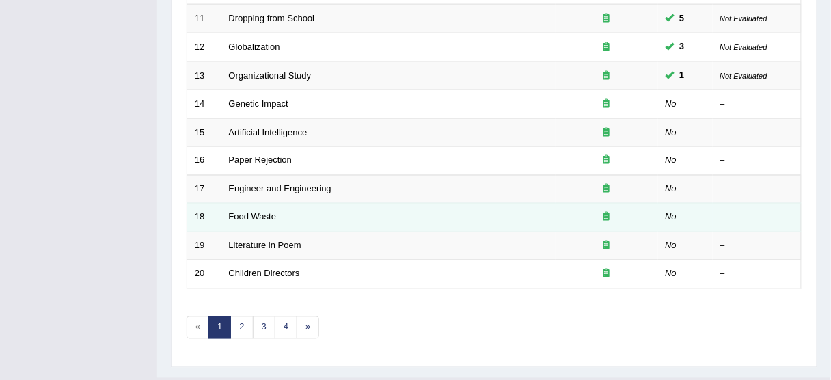
scroll to position [519, 0]
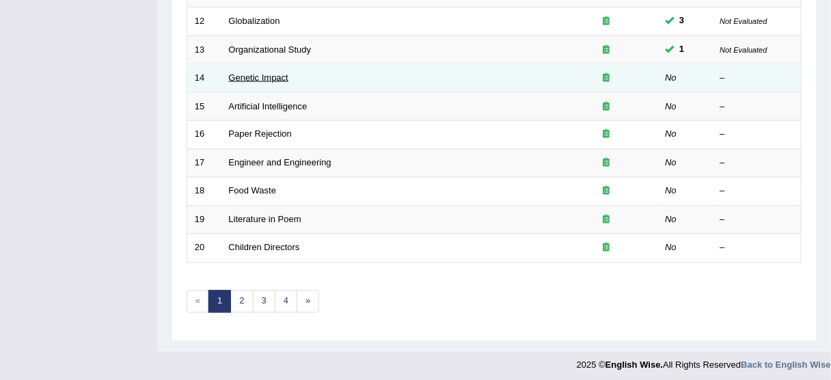
click at [271, 74] on link "Genetic Impact" at bounding box center [258, 77] width 59 height 10
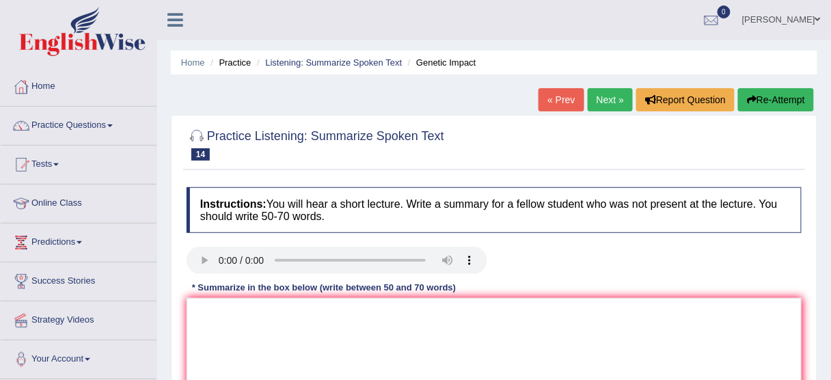
scroll to position [55, 0]
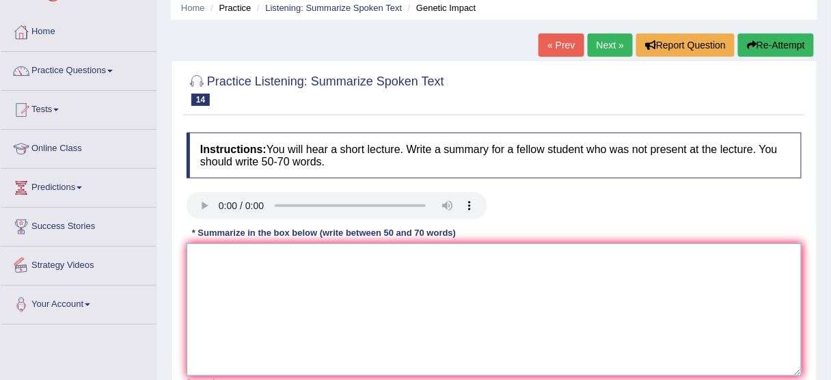
click at [193, 260] on textarea at bounding box center [494, 309] width 615 height 133
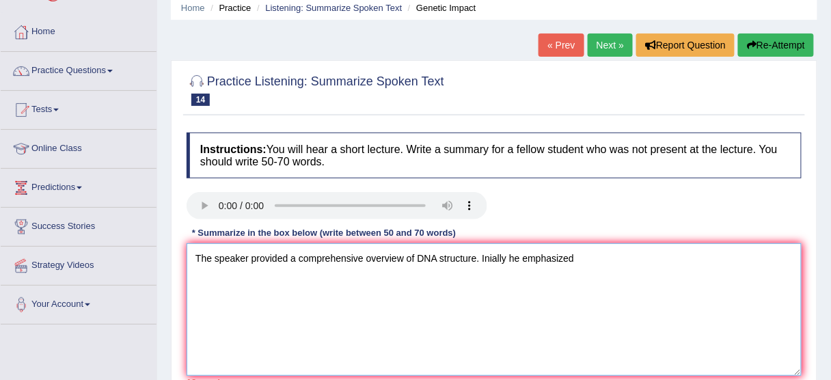
click at [490, 254] on textarea "The speaker provided a comprehensive overview of DNA structure. Inially he emph…" at bounding box center [494, 309] width 615 height 133
click at [606, 251] on textarea "The speaker provided a comprehensive overview of DNA structure. Initially he em…" at bounding box center [494, 309] width 615 height 133
click at [513, 252] on textarea "The speaker provided a comprehensive overview of DNA structure. Initially he em…" at bounding box center [494, 309] width 615 height 133
click at [589, 247] on textarea "The speaker provided a comprehensive overview of DNA structure. Initially, he e…" at bounding box center [494, 309] width 615 height 133
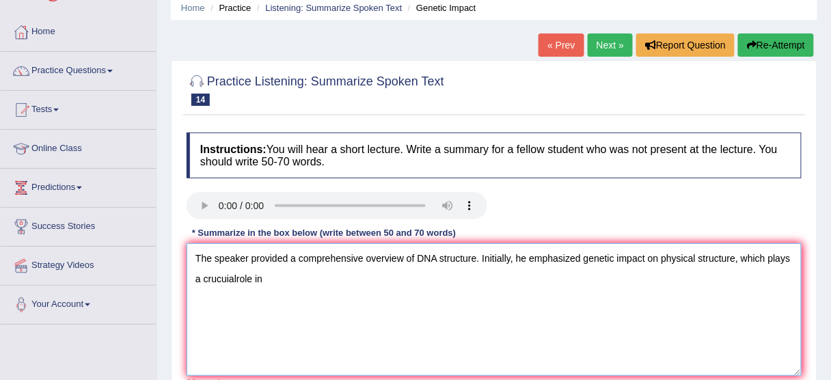
click at [230, 270] on textarea "The speaker provided a comprehensive overview of DNA structure. Initially, he e…" at bounding box center [494, 309] width 615 height 133
click at [234, 271] on textarea "The speaker provided a comprehensive overview of DNA structure. Initially, he e…" at bounding box center [494, 309] width 615 height 133
click at [236, 270] on textarea "The speaker provided a comprehensive overview of DNA structure. Initially, he e…" at bounding box center [494, 309] width 615 height 133
click at [224, 276] on textarea "The speaker provided a comprehensive overview of DNA structure. Initially, he e…" at bounding box center [494, 309] width 615 height 133
click at [278, 271] on textarea "The speaker provided a comprehensive overview of DNA structure. Initially, he e…" at bounding box center [494, 309] width 615 height 133
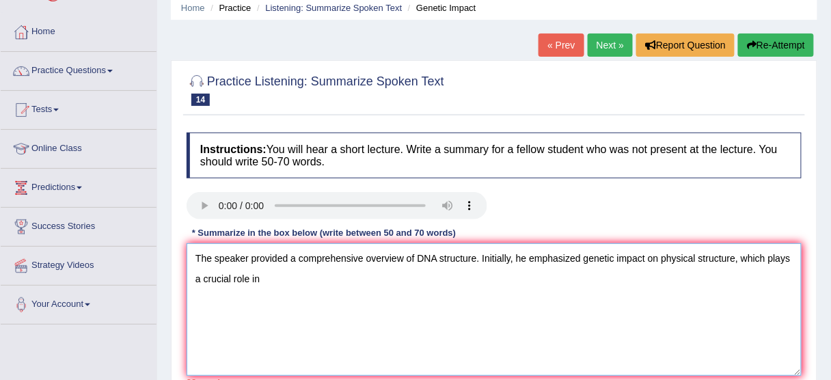
click at [584, 262] on textarea "The speaker provided a comprehensive overview of DNA structure. Initially, he e…" at bounding box center [494, 309] width 615 height 133
click at [295, 277] on textarea "The speaker provided a comprehensive overview of DNA structure. Initially, he e…" at bounding box center [494, 309] width 615 height 133
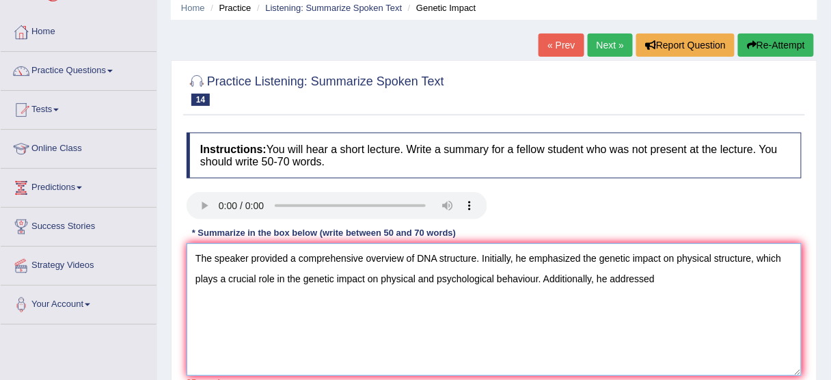
drag, startPoint x: 336, startPoint y: 277, endPoint x: 364, endPoint y: 271, distance: 29.5
click at [364, 271] on textarea "The speaker provided a comprehensive overview of DNA structure. Initially, he e…" at bounding box center [494, 309] width 615 height 133
click at [668, 276] on textarea "The speaker provided a comprehensive overview of DNA structure. Initially, he e…" at bounding box center [494, 309] width 615 height 133
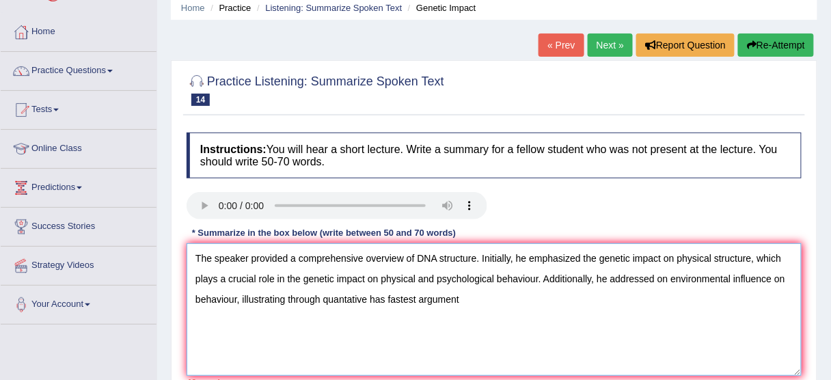
click at [586, 258] on textarea "The speaker provided a comprehensive overview of DNA structure. Initially, he e…" at bounding box center [494, 309] width 615 height 133
click at [630, 248] on textarea "The speaker provided a comprehensive overview of DNA structure. Initially, he e…" at bounding box center [494, 309] width 615 height 133
click at [700, 278] on textarea "The speaker provided a comprehensive overview of DNA structure. Initially, he e…" at bounding box center [494, 309] width 615 height 133
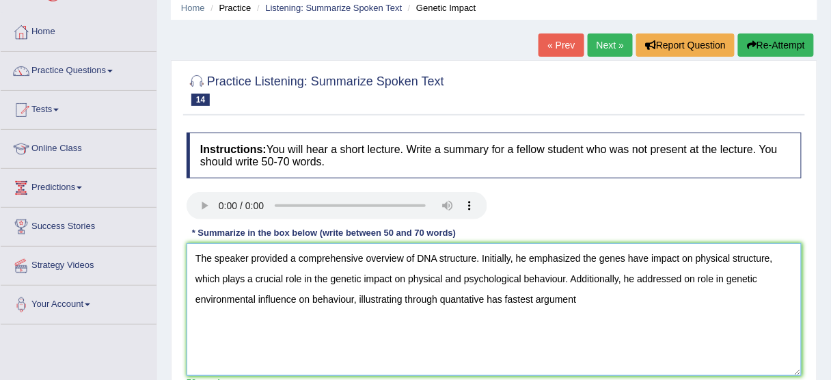
click at [487, 301] on textarea "The speaker provided a comprehensive overview of DNA structure. Initially, he e…" at bounding box center [494, 309] width 615 height 133
click at [483, 298] on textarea "The speaker provided a comprehensive overview of DNA structure. Initially, he e…" at bounding box center [494, 309] width 615 height 133
click at [480, 297] on textarea "The speaker provided a comprehensive overview of DNA structure. Initially, he e…" at bounding box center [494, 309] width 615 height 133
click at [461, 297] on textarea "The speaker provided a comprehensive overview of DNA structure. Initially, he e…" at bounding box center [494, 309] width 615 height 133
click at [487, 297] on textarea "The speaker provided a comprehensive overview of DNA structure. Initially, he e…" at bounding box center [494, 309] width 615 height 133
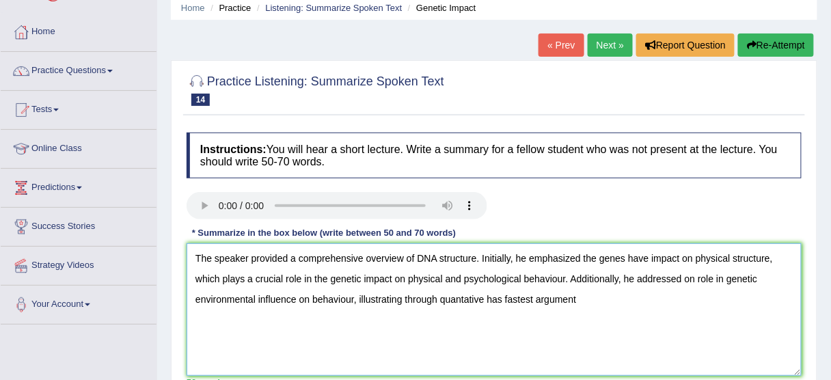
drag, startPoint x: 485, startPoint y: 295, endPoint x: 454, endPoint y: 295, distance: 31.4
click at [454, 295] on textarea "The speaker provided a comprehensive overview of DNA structure. Initially, he e…" at bounding box center [494, 309] width 615 height 133
click at [461, 297] on textarea "The speaker provided a comprehensive overview of DNA structure. Initially, he e…" at bounding box center [494, 309] width 615 height 133
click at [543, 296] on textarea "The speaker provided a comprehensive overview of DNA structure. Initially, he e…" at bounding box center [494, 309] width 615 height 133
click at [648, 296] on textarea "The speaker provided a comprehensive overview of DNA structure. Initially, he e…" at bounding box center [494, 309] width 615 height 133
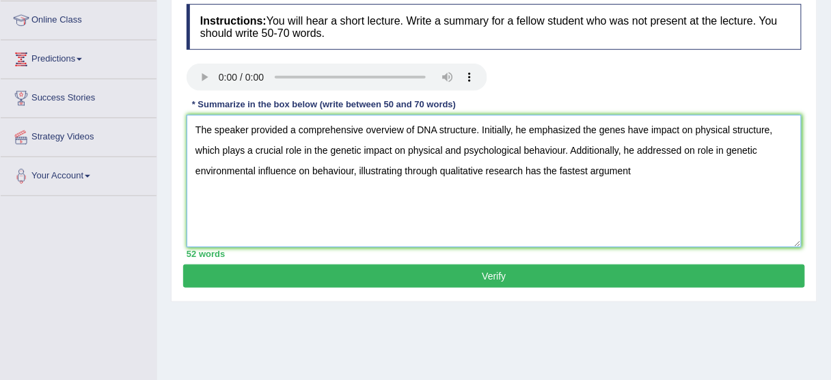
scroll to position [164, 0]
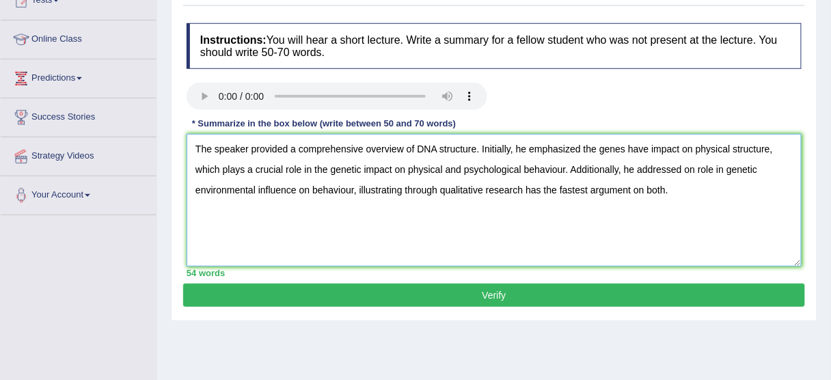
click at [602, 146] on textarea "The speaker provided a comprehensive overview of DNA structure. Initially, he e…" at bounding box center [494, 200] width 615 height 133
click at [600, 146] on textarea "The speaker provided a comprehensive overview of DNA structure. Initially, he e…" at bounding box center [494, 200] width 615 height 133
click at [633, 146] on textarea "The speaker provided a comprehensive overview of DNA structure. Initially, he e…" at bounding box center [494, 200] width 615 height 133
click at [763, 167] on textarea "The speaker provided a comprehensive overview of DNA structure. Initially, he e…" at bounding box center [494, 200] width 615 height 133
click at [293, 188] on textarea "The speaker provided a comprehensive overview of DNA structure. Initially, he e…" at bounding box center [494, 200] width 615 height 133
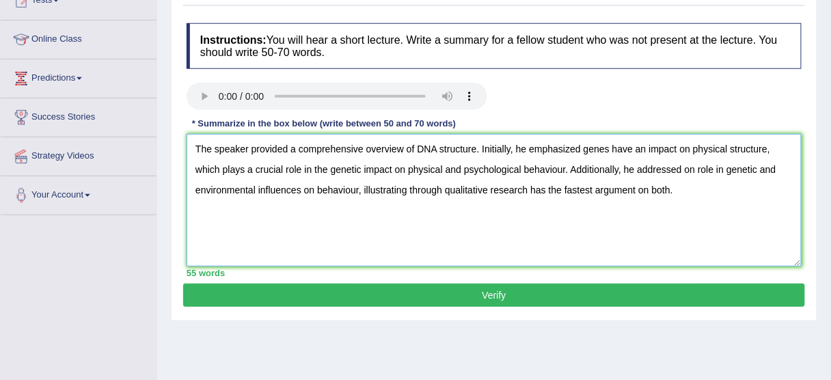
click at [676, 187] on textarea "The speaker provided a comprehensive overview of DNA structure. Initially, he e…" at bounding box center [494, 200] width 615 height 133
click at [688, 189] on textarea "The speaker provided a comprehensive overview of DNA structure. Initially, he e…" at bounding box center [494, 200] width 615 height 133
click at [789, 189] on textarea "The speaker provided a comprehensive overview of DNA structure. Initially, he e…" at bounding box center [494, 200] width 615 height 133
click at [195, 212] on textarea "The speaker provided a comprehensive overview of DNA structure. Initially, he e…" at bounding box center [494, 200] width 615 height 133
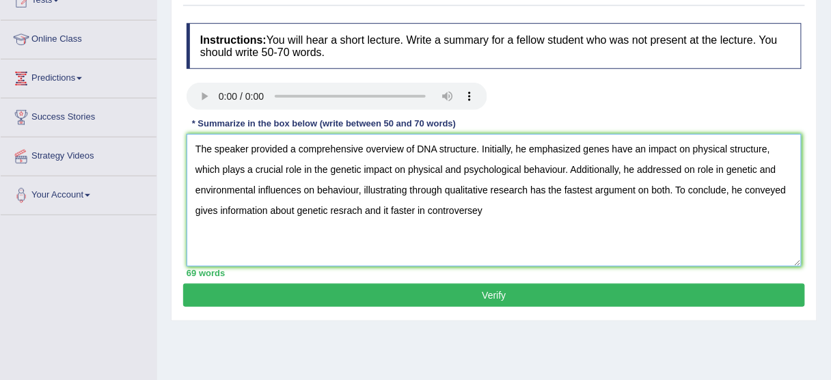
click at [495, 208] on textarea "The speaker provided a comprehensive overview of DNA structure. Initially, he e…" at bounding box center [494, 200] width 615 height 133
click at [480, 207] on textarea "The speaker provided a comprehensive overview of DNA structure. Initially, he e…" at bounding box center [494, 200] width 615 height 133
click at [475, 211] on textarea "The speaker provided a comprehensive overview of DNA structure. Initially, he e…" at bounding box center [494, 200] width 615 height 133
click at [493, 211] on textarea "The speaker provided a comprehensive overview of DNA structure. Initially, he e…" at bounding box center [494, 200] width 615 height 133
click at [390, 208] on textarea "The speaker provided a comprehensive overview of DNA structure. Initially, he e…" at bounding box center [494, 200] width 615 height 133
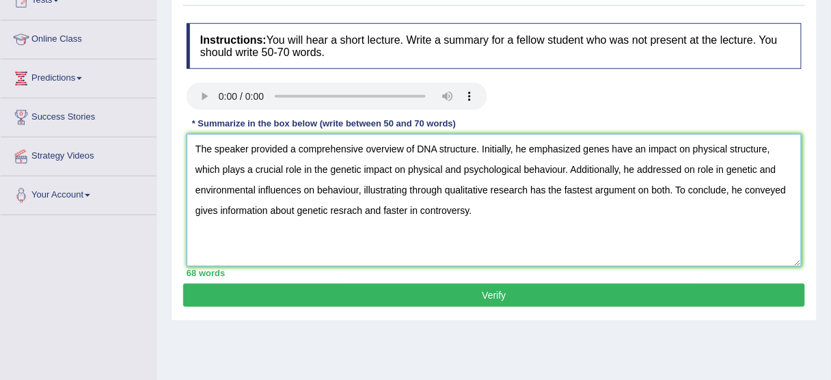
click at [347, 206] on textarea "The speaker provided a comprehensive overview of DNA structure. Initially, he e…" at bounding box center [494, 200] width 615 height 133
click at [353, 205] on textarea "The speaker provided a comprehensive overview of DNA structure. Initially, he e…" at bounding box center [494, 200] width 615 height 133
click at [210, 205] on textarea "The speaker provided a comprehensive overview of DNA structure. Initially, he e…" at bounding box center [494, 200] width 615 height 133
click at [217, 205] on textarea "The speaker provided a comprehensive overview of DNA structure. Initially, he e…" at bounding box center [494, 200] width 615 height 133
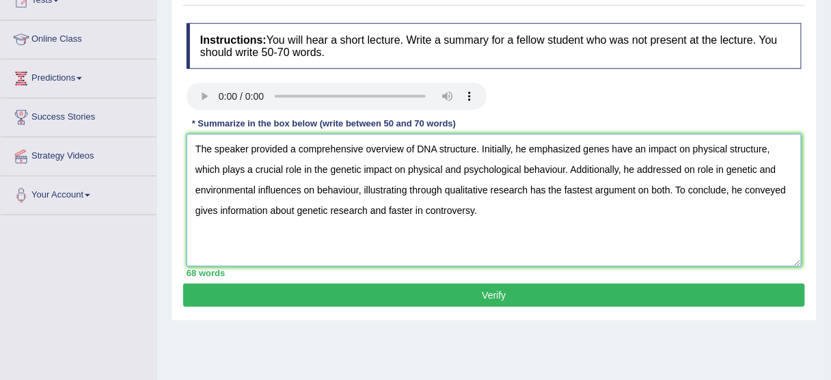
click at [217, 205] on textarea "The speaker provided a comprehensive overview of DNA structure. Initially, he e…" at bounding box center [494, 200] width 615 height 133
click at [215, 205] on textarea "The speaker provided a comprehensive overview of DNA structure. Initially, he e…" at bounding box center [494, 200] width 615 height 133
type textarea "The speaker provided a comprehensive overview of DNA structure. Initially, he e…"
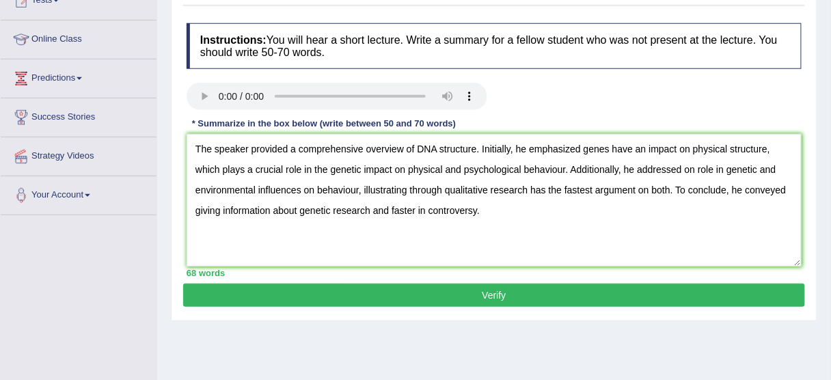
click at [438, 299] on button "Verify" at bounding box center [494, 295] width 622 height 23
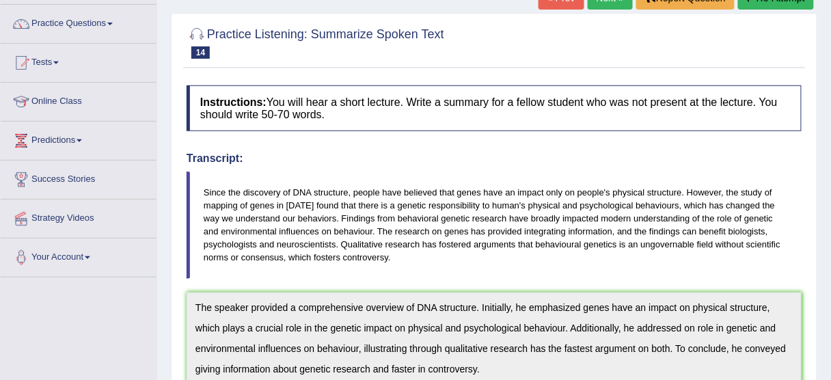
scroll to position [0, 0]
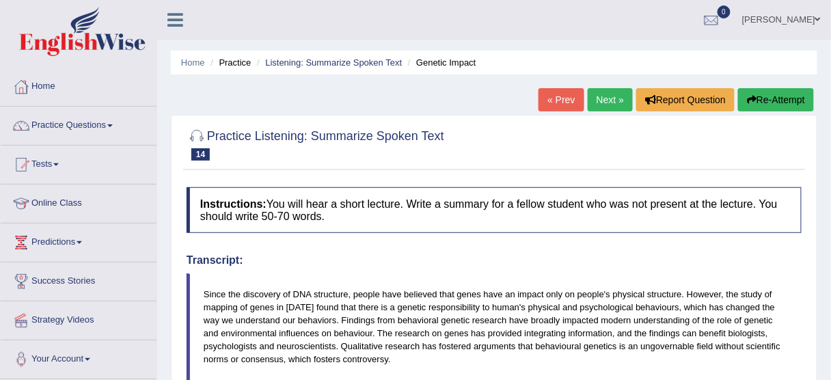
click at [600, 102] on link "Next »" at bounding box center [610, 99] width 45 height 23
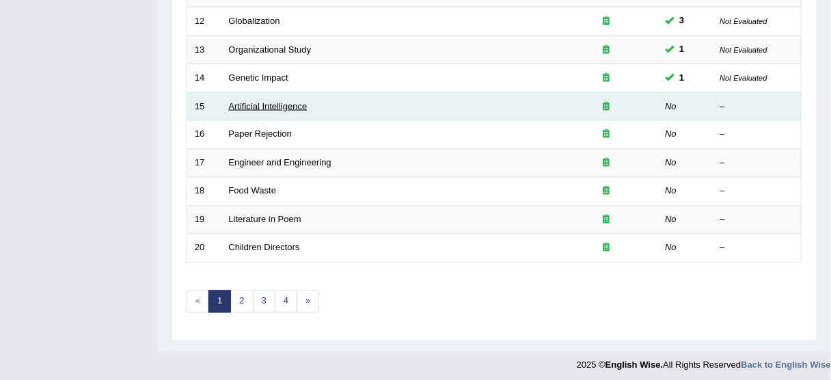
click at [267, 101] on link "Artificial Intelligence" at bounding box center [268, 106] width 79 height 10
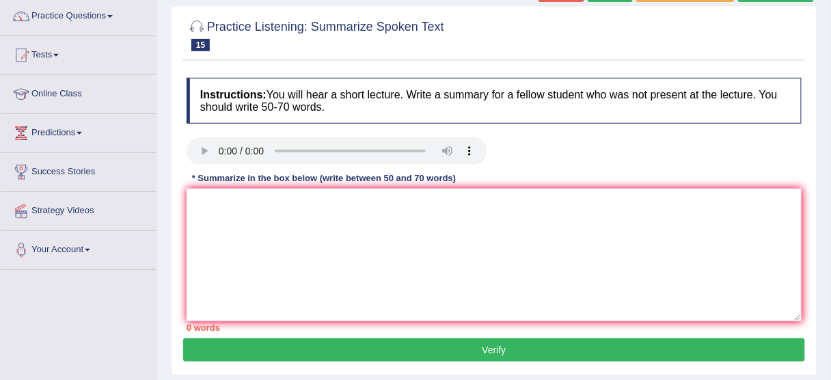
scroll to position [164, 0]
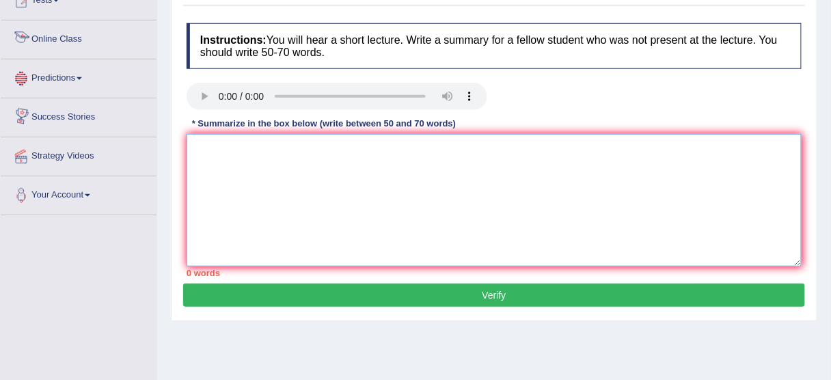
click at [250, 160] on textarea at bounding box center [494, 200] width 615 height 133
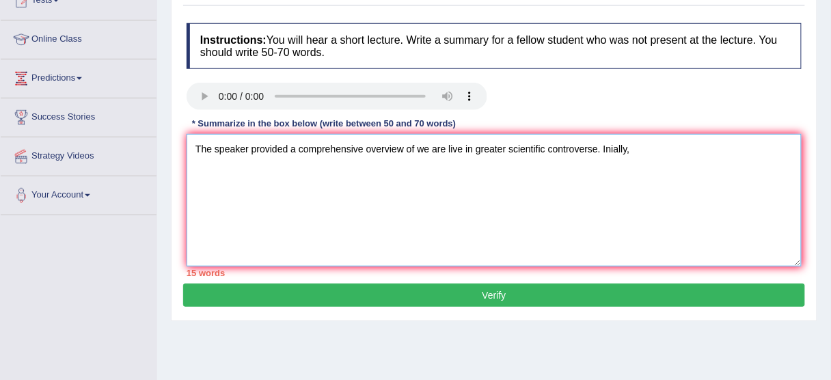
click at [613, 143] on textarea "The speaker provided a comprehensive overview of we are live in greater scienti…" at bounding box center [494, 200] width 615 height 133
click at [616, 144] on textarea "The speaker provided a comprehensive overview of we are live in greater scienti…" at bounding box center [494, 200] width 615 height 133
click at [612, 144] on textarea "The speaker provided a comprehensive overview of we are live in greater scienti…" at bounding box center [494, 200] width 615 height 133
click at [615, 144] on textarea "The speaker provided a comprehensive overview of we are live in greater scienti…" at bounding box center [494, 200] width 615 height 133
click at [649, 135] on textarea "The speaker provided a comprehensive overview of we are live in greater scienti…" at bounding box center [494, 200] width 615 height 133
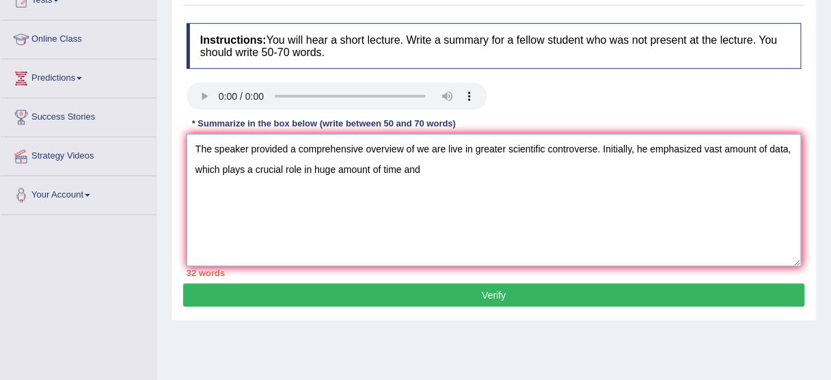
click at [372, 166] on textarea "The speaker provided a comprehensive overview of we are live in greater scienti…" at bounding box center [494, 200] width 615 height 133
drag, startPoint x: 379, startPoint y: 166, endPoint x: 312, endPoint y: 166, distance: 67.0
click at [312, 166] on textarea "The speaker provided a comprehensive overview of we are live in greater scienti…" at bounding box center [494, 200] width 615 height 133
click at [327, 166] on textarea "The speaker provided a comprehensive overview of we are live in greater scienti…" at bounding box center [494, 200] width 615 height 133
drag, startPoint x: 381, startPoint y: 166, endPoint x: 316, endPoint y: 163, distance: 65.7
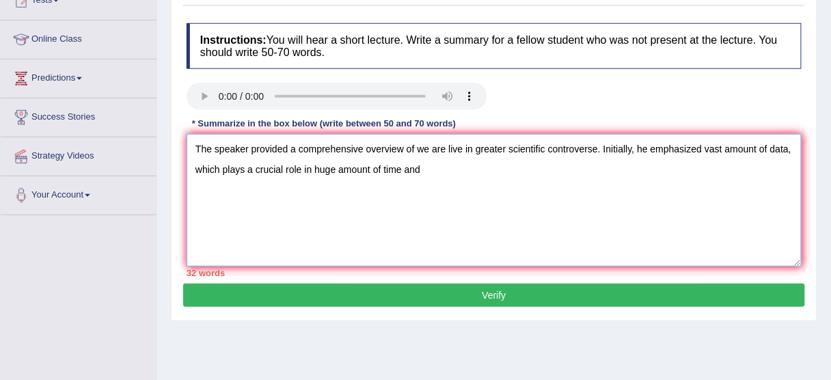
click at [316, 163] on textarea "The speaker provided a comprehensive overview of we are live in greater scienti…" at bounding box center [494, 200] width 615 height 133
click at [361, 160] on textarea "The speaker provided a comprehensive overview of we are live in greater scienti…" at bounding box center [494, 200] width 615 height 133
click at [392, 167] on textarea "The speaker provided a comprehensive overview of we are live in greater scienti…" at bounding box center [494, 200] width 615 height 133
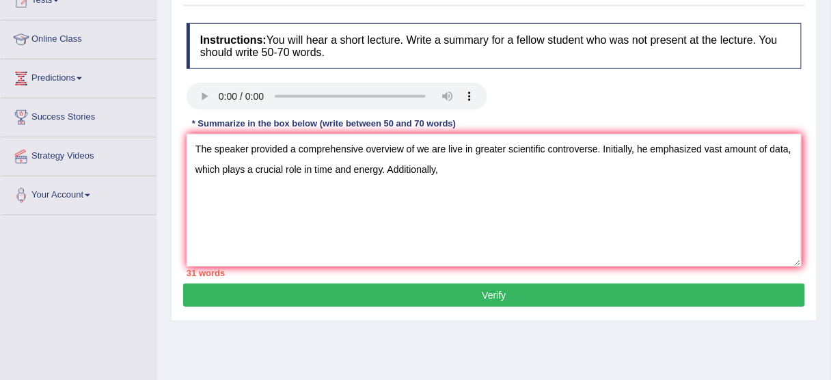
click at [808, 83] on div at bounding box center [494, 98] width 629 height 31
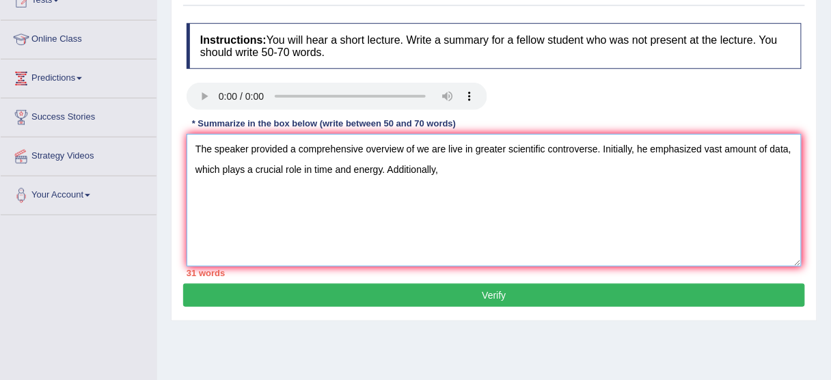
click at [435, 172] on textarea "The speaker provided a comprehensive overview of we are live in greater scienti…" at bounding box center [494, 200] width 615 height 133
click at [447, 172] on textarea "The speaker provided a comprehensive overview of we are live in greater scienti…" at bounding box center [494, 200] width 615 height 133
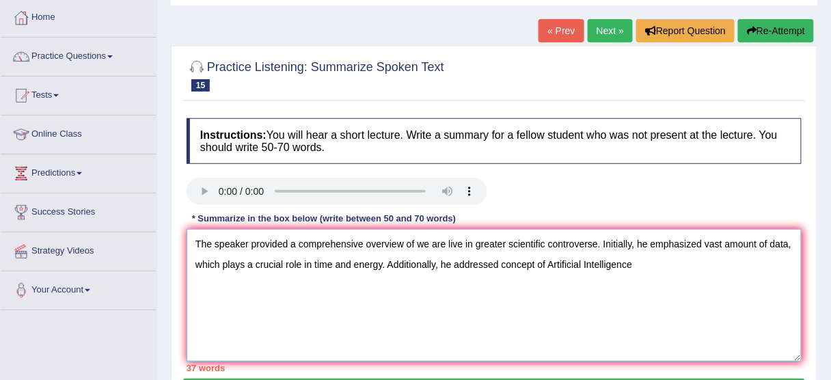
scroll to position [109, 0]
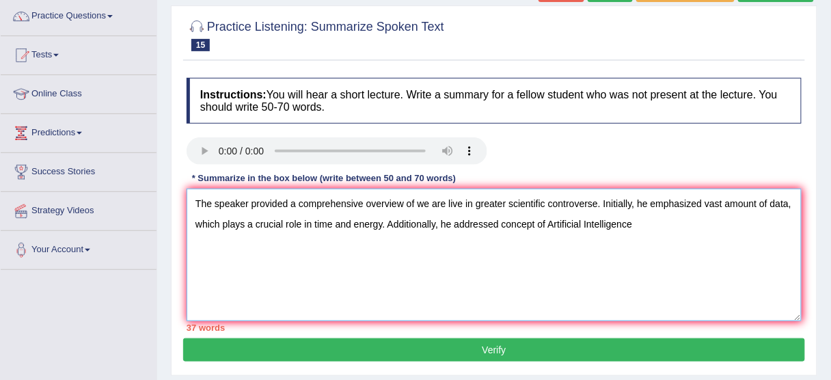
click at [544, 217] on textarea "The speaker provided a comprehensive overview of we are live in greater scienti…" at bounding box center [494, 255] width 615 height 133
click at [504, 223] on textarea "The speaker provided a comprehensive overview of we are live in greater scienti…" at bounding box center [494, 255] width 615 height 133
click at [502, 223] on textarea "The speaker provided a comprehensive overview of we are live in greater scienti…" at bounding box center [494, 255] width 615 height 133
click at [674, 224] on textarea "The speaker provided a comprehensive overview of we are live in greater scienti…" at bounding box center [494, 255] width 615 height 133
click at [597, 200] on textarea "The speaker provided a comprehensive overview of we are live in greater scienti…" at bounding box center [494, 255] width 615 height 133
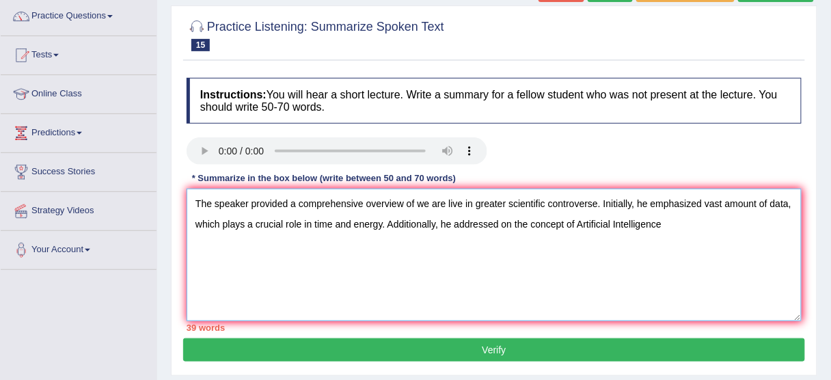
click at [581, 199] on textarea "The speaker provided a comprehensive overview of we are live in greater scienti…" at bounding box center [494, 255] width 615 height 133
click at [698, 256] on textarea "The speaker provided a comprehensive overview of we are live in greater scienti…" at bounding box center [494, 255] width 615 height 133
click at [703, 199] on textarea "The speaker provided a comprehensive overview of we are live in greater scienti…" at bounding box center [494, 255] width 615 height 133
click at [591, 205] on textarea "The speaker provided a comprehensive overview of we are live in greater scienti…" at bounding box center [494, 255] width 615 height 133
click at [602, 200] on textarea "The speaker provided a comprehensive overview of we are live in greater scienti…" at bounding box center [494, 255] width 615 height 133
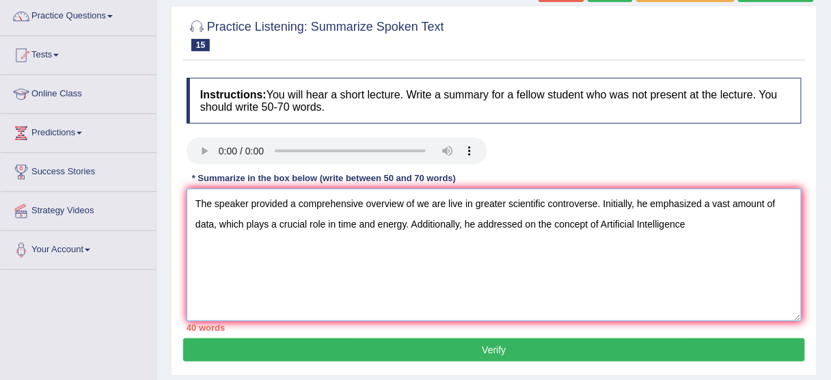
click at [597, 200] on textarea "The speaker provided a comprehensive overview of we are live in greater scienti…" at bounding box center [494, 255] width 615 height 133
click at [677, 229] on textarea "The speaker provided a comprehensive overview of we are live in greater scienti…" at bounding box center [494, 255] width 615 height 133
click at [689, 230] on textarea "The speaker provided a comprehensive overview of we are live in greater scienti…" at bounding box center [494, 255] width 615 height 133
click at [351, 258] on textarea "The speaker provided a comprehensive overview of we are live in greater scienti…" at bounding box center [494, 255] width 615 height 133
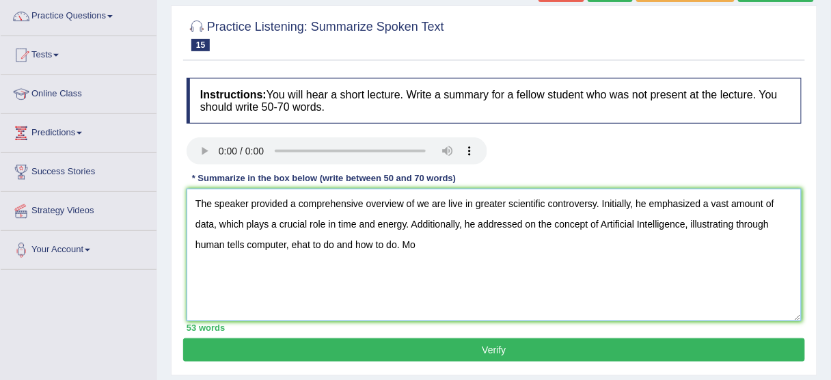
click at [296, 238] on textarea "The speaker provided a comprehensive overview of we are live in greater scienti…" at bounding box center [494, 255] width 615 height 133
click at [281, 243] on textarea "The speaker provided a comprehensive overview of we are live in greater scienti…" at bounding box center [494, 255] width 615 height 133
click at [286, 243] on textarea "The speaker provided a comprehensive overview of we are live in greater scienti…" at bounding box center [494, 255] width 615 height 133
click at [245, 241] on textarea "The speaker provided a comprehensive overview of we are live in greater scienti…" at bounding box center [494, 255] width 615 height 133
click at [286, 240] on textarea "The speaker provided a comprehensive overview of we are live in greater scienti…" at bounding box center [494, 255] width 615 height 133
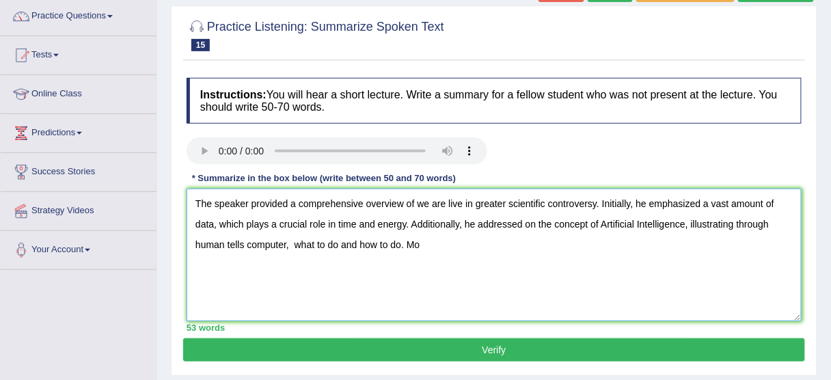
click at [244, 246] on textarea "The speaker provided a comprehensive overview of we are live in greater scienti…" at bounding box center [494, 255] width 615 height 133
click at [446, 245] on textarea "The speaker provided a comprehensive overview of we are live in greater scienti…" at bounding box center [494, 255] width 615 height 133
click at [501, 244] on textarea "The speaker provided a comprehensive overview of we are live in greater scienti…" at bounding box center [494, 255] width 615 height 133
click at [532, 242] on textarea "The speaker provided a comprehensive overview of we are live in greater scienti…" at bounding box center [494, 255] width 615 height 133
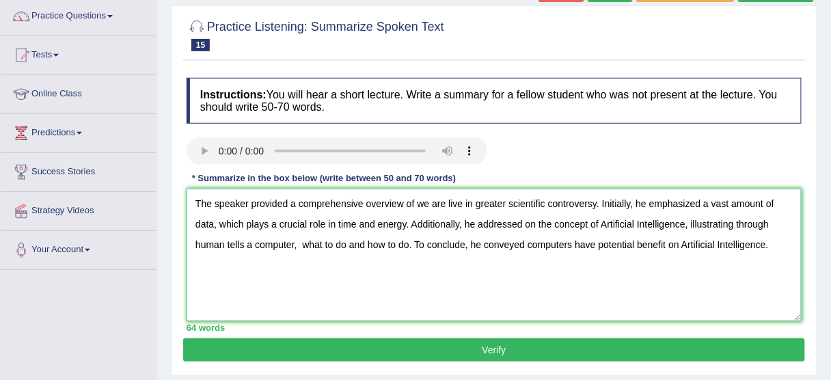
click at [667, 239] on textarea "The speaker provided a comprehensive overview of we are live in greater scienti…" at bounding box center [494, 255] width 615 height 133
click at [666, 239] on textarea "The speaker provided a comprehensive overview of we are live in greater scienti…" at bounding box center [494, 255] width 615 height 133
click at [249, 244] on textarea "The speaker provided a comprehensive overview of we are live in greater scienti…" at bounding box center [494, 255] width 615 height 133
click at [267, 225] on textarea "The speaker provided a comprehensive overview of we are live in greater scienti…" at bounding box center [494, 255] width 615 height 133
click at [524, 246] on textarea "The speaker provided a comprehensive overview of we are live in greater scienti…" at bounding box center [494, 255] width 615 height 133
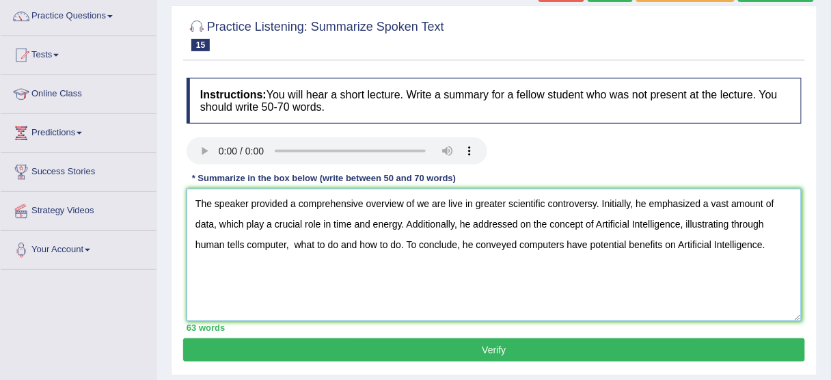
click at [265, 228] on textarea "The speaker provided a comprehensive overview of we are live in greater scienti…" at bounding box center [494, 255] width 615 height 133
click at [262, 224] on textarea "The speaker provided a comprehensive overview of we are live in greater scienti…" at bounding box center [494, 255] width 615 height 133
type textarea "The speaker provided a comprehensive overview of we are live in greater scienti…"
click at [549, 349] on button "Verify" at bounding box center [494, 349] width 622 height 23
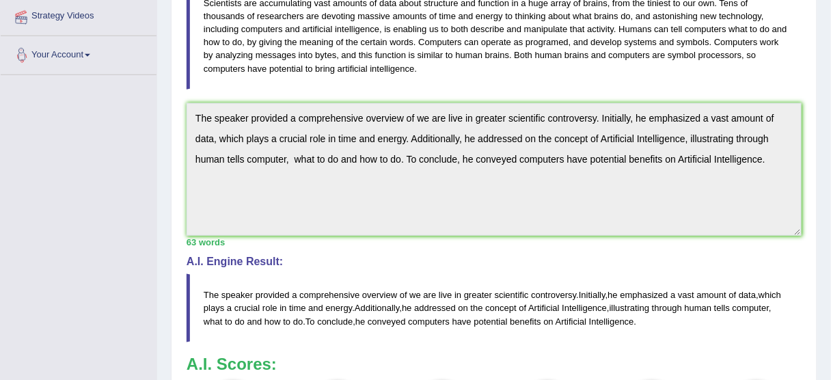
scroll to position [140, 0]
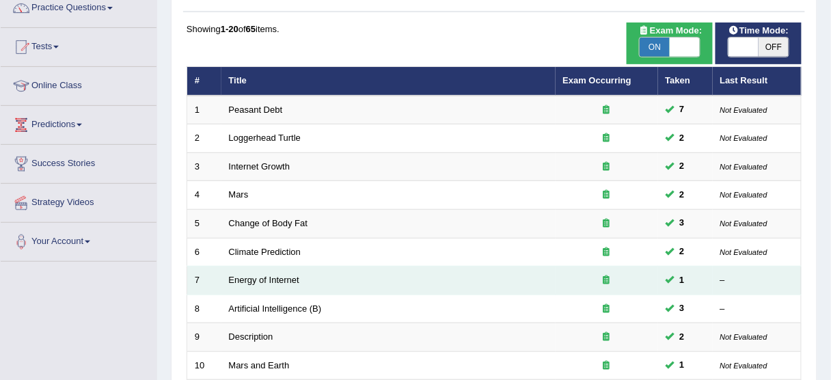
scroll to position [27, 0]
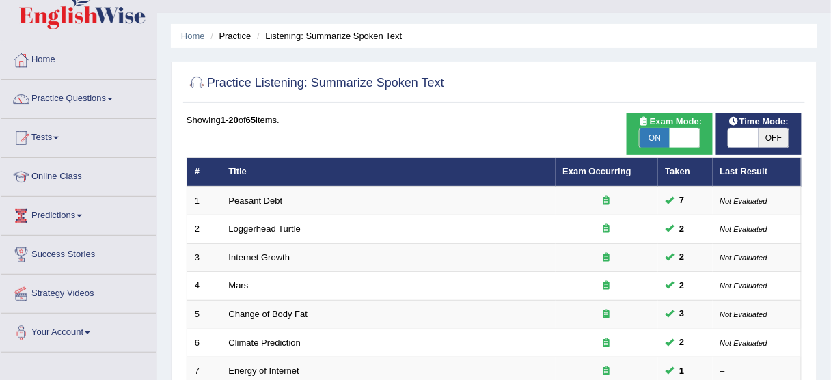
click at [545, 46] on ul "Home Practice Listening: Summarize Spoken Text" at bounding box center [494, 36] width 647 height 24
